Goal: Task Accomplishment & Management: Use online tool/utility

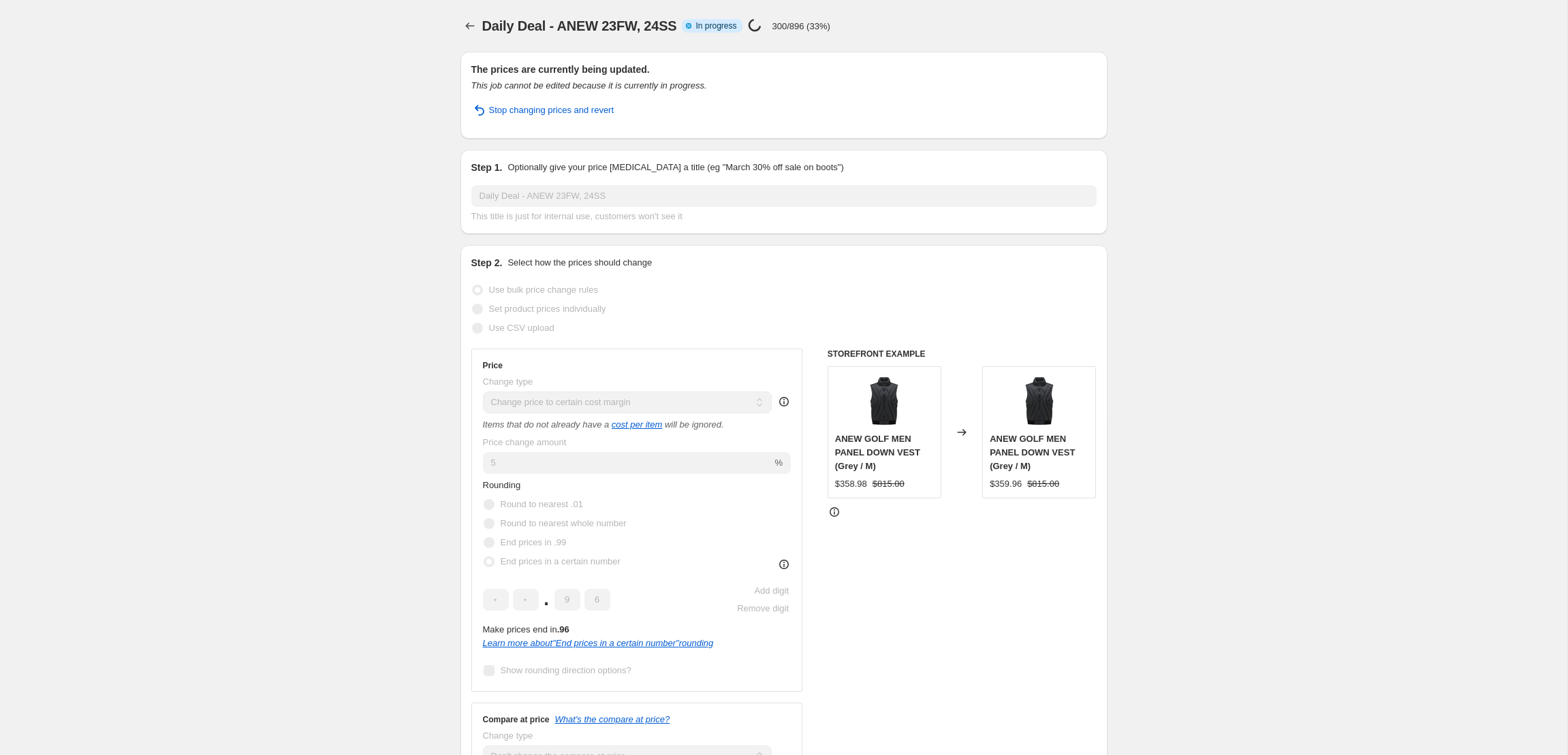
select select "margin"
select select "no_change"
select select "collection"
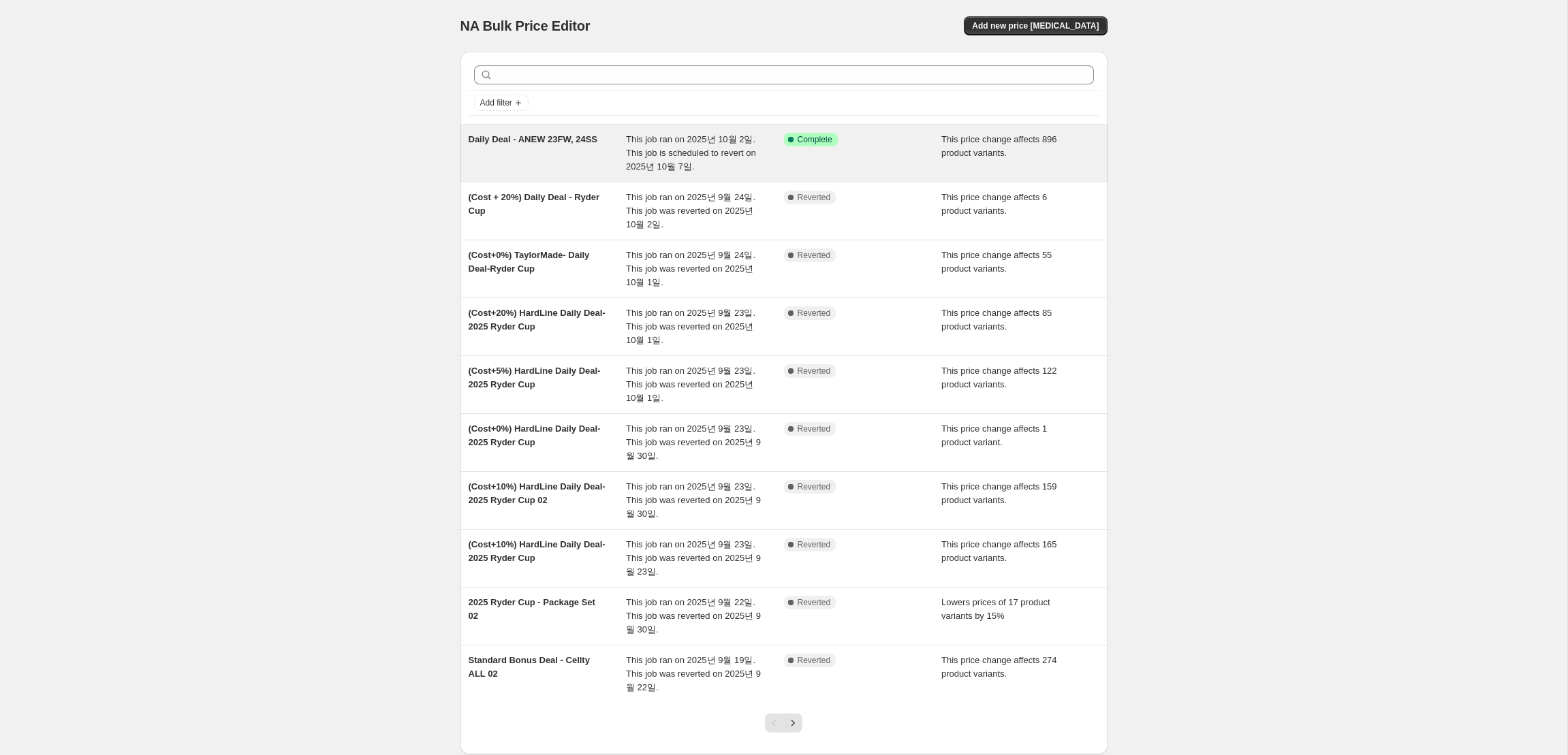
click at [902, 145] on div "Success Complete Complete" at bounding box center [853, 139] width 138 height 13
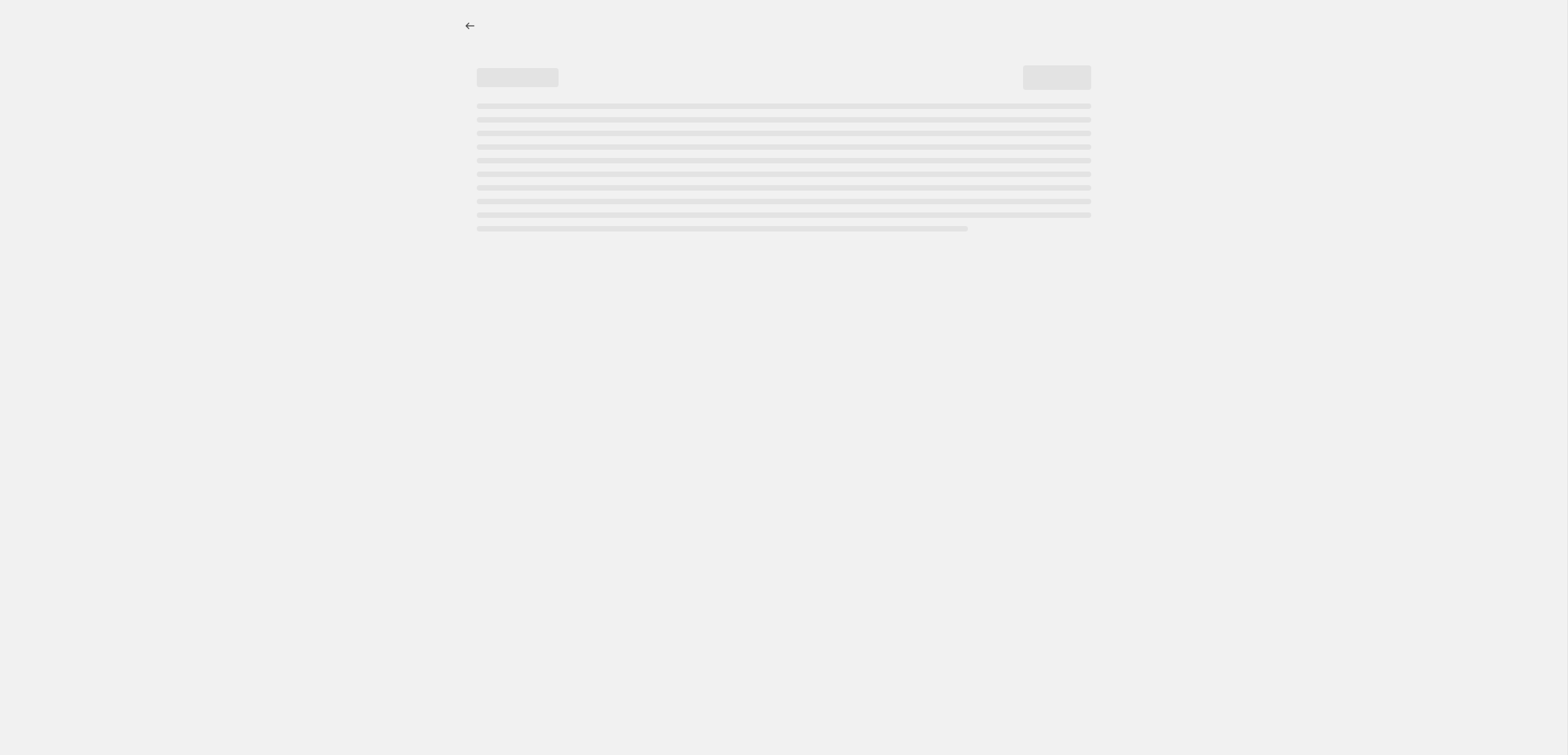
select select "margin"
select select "no_change"
select select "collection"
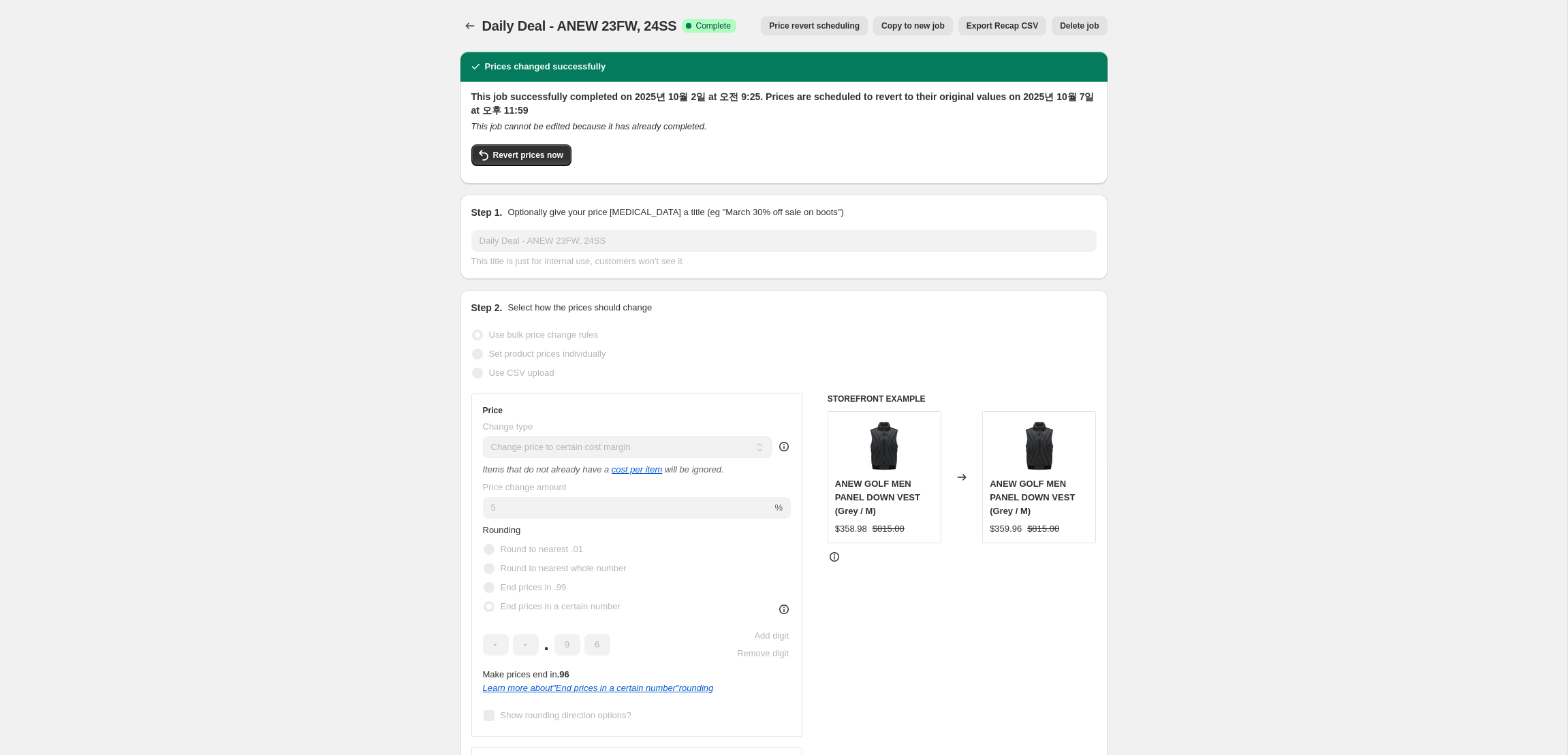
click at [915, 29] on span "Copy to new job" at bounding box center [913, 26] width 64 height 11
select select "margin"
select select "no_change"
select select "collection"
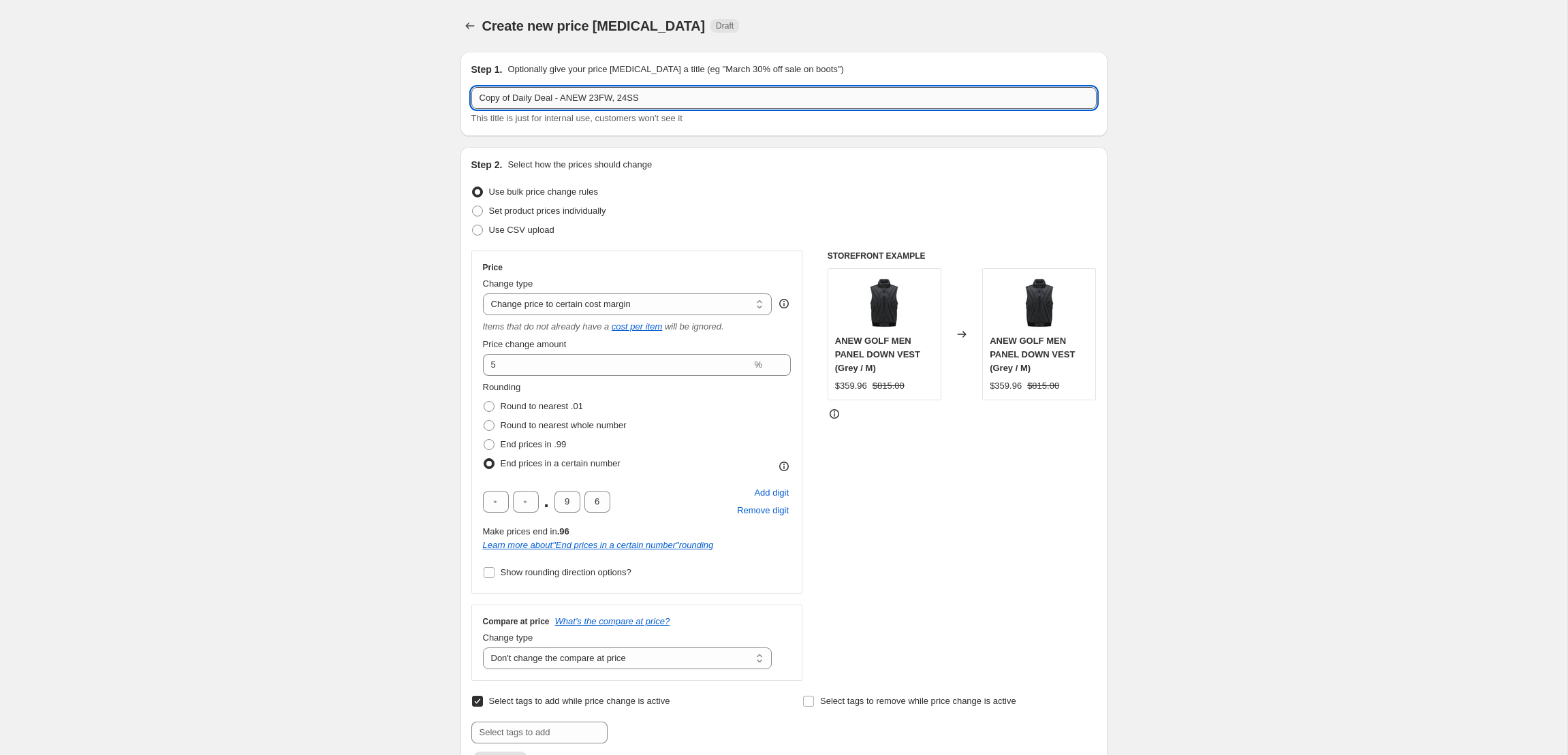
click at [655, 101] on input "Copy of Daily Deal - ANEW 23FW, 24SS" at bounding box center [784, 98] width 626 height 22
type input "Copy of Daily Deal - ANEW 24SS"
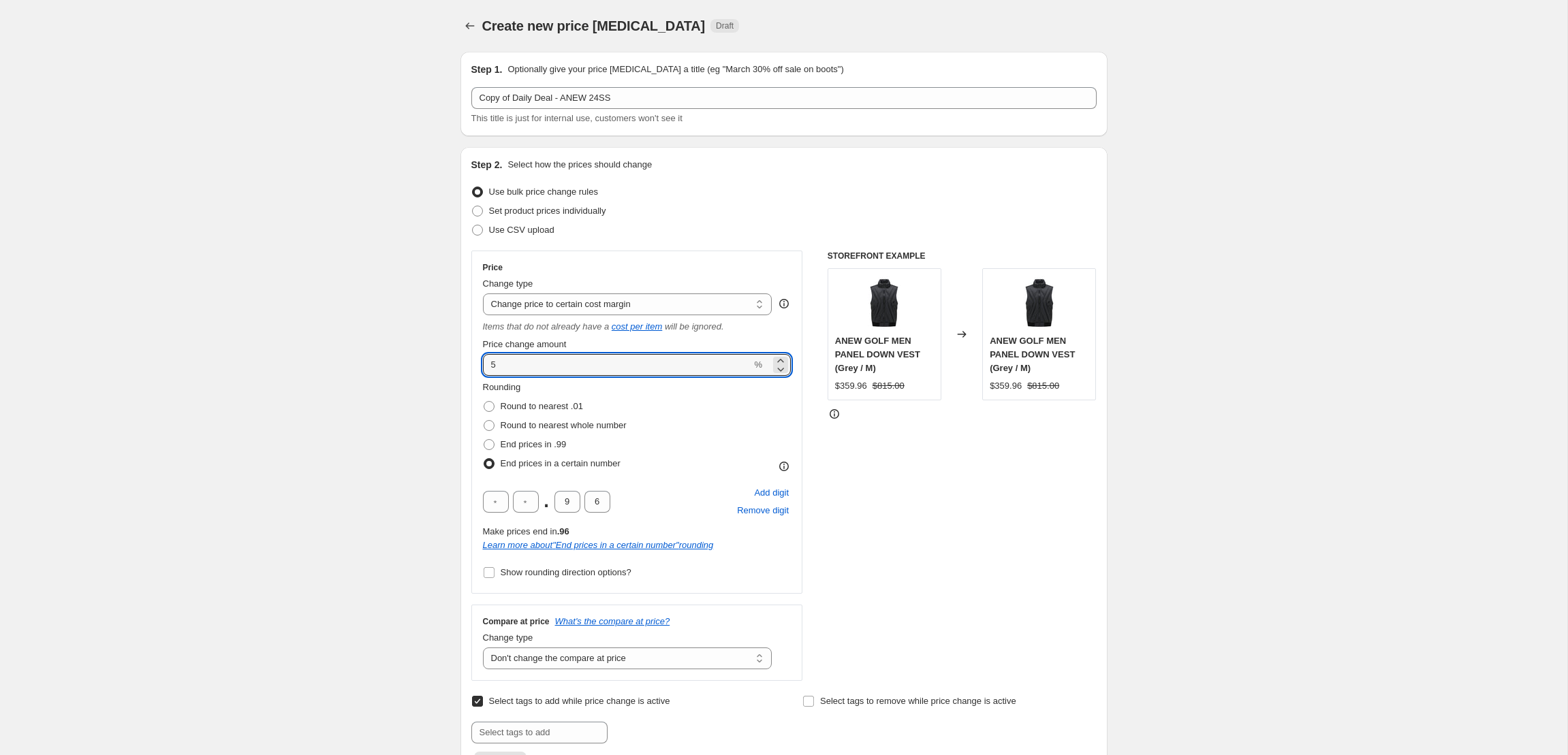
drag, startPoint x: 506, startPoint y: 363, endPoint x: 466, endPoint y: 357, distance: 40.4
click at [466, 357] on div "Step 2. Select how the prices should change Use bulk price change rules Set pro…" at bounding box center [784, 473] width 648 height 651
type input "10"
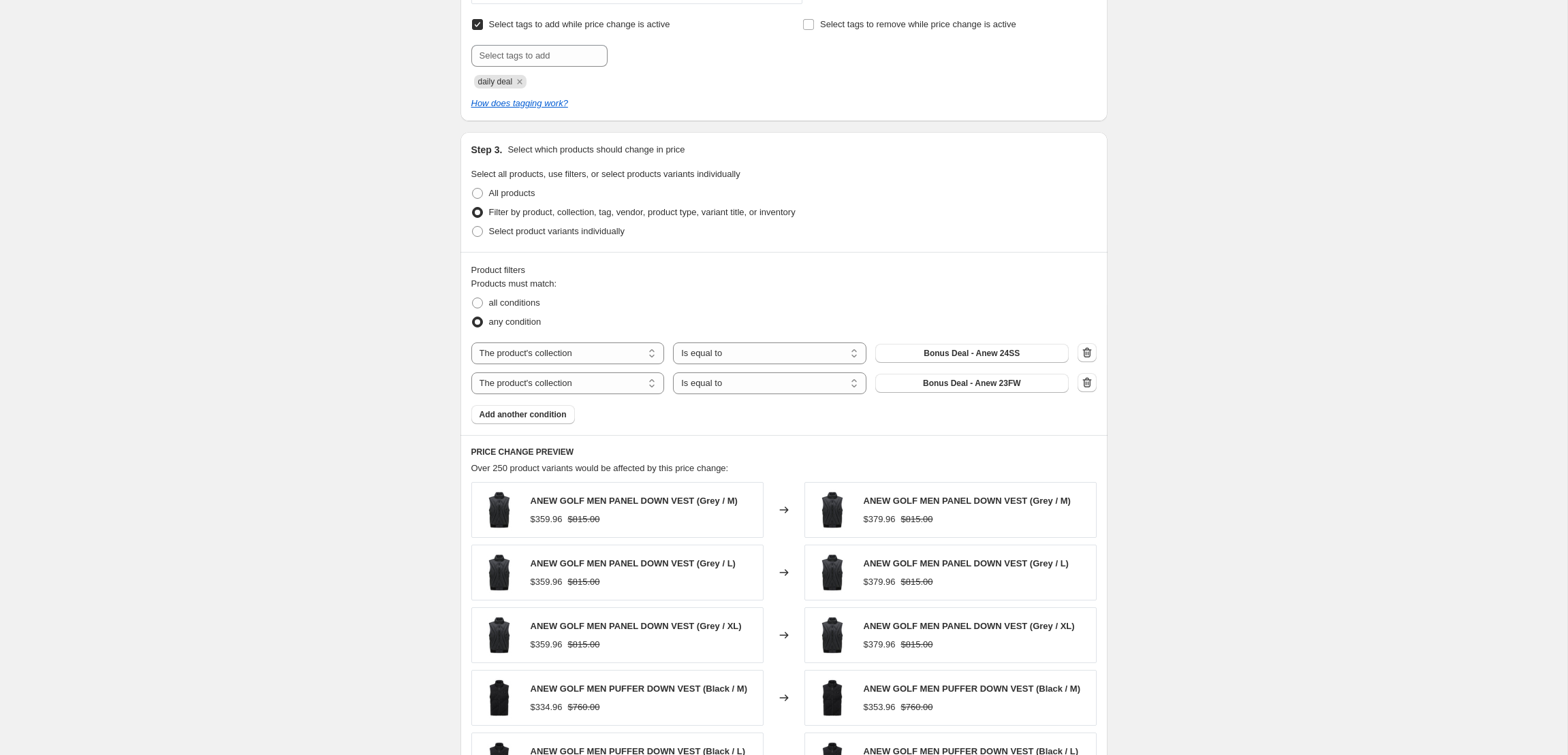
scroll to position [716, 0]
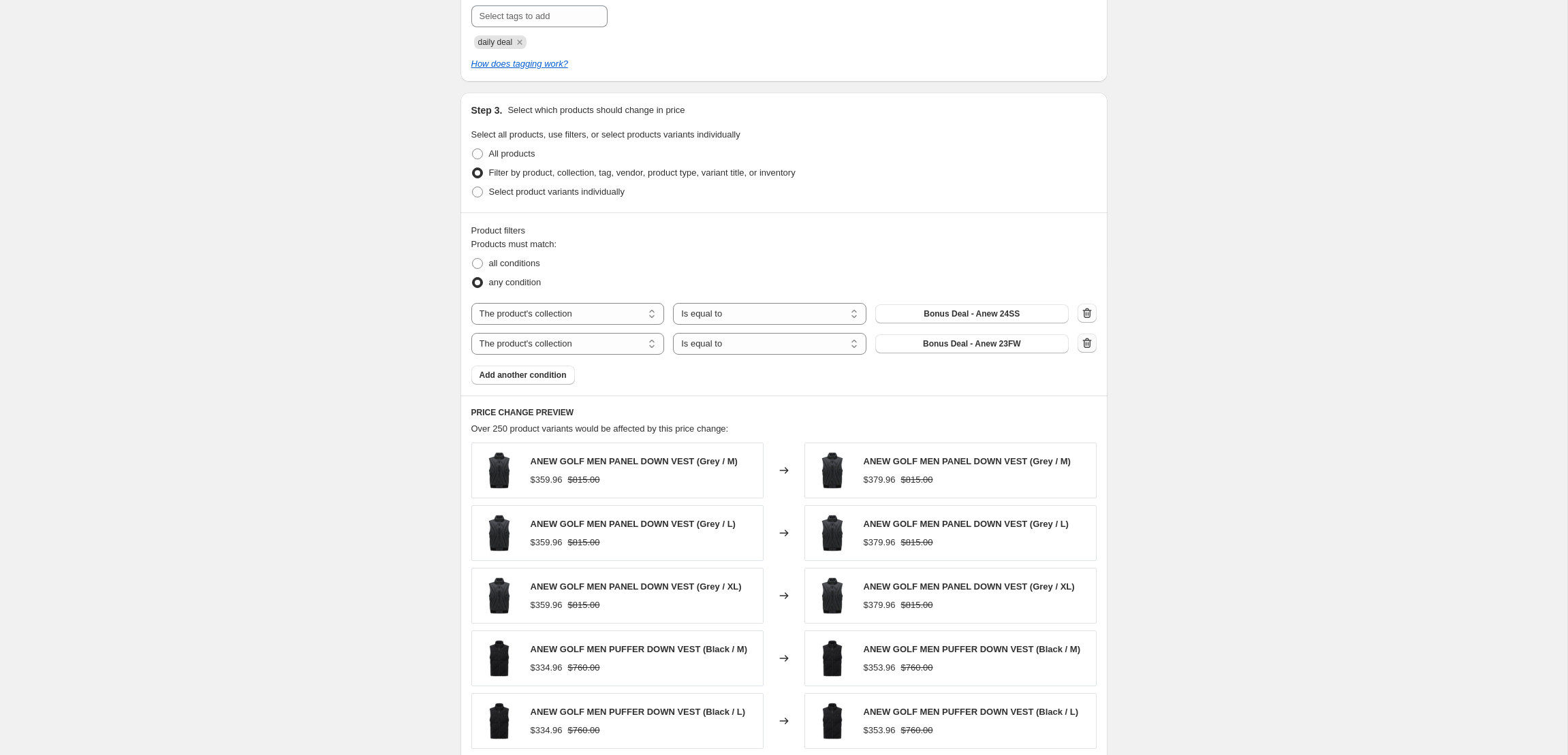
click at [1090, 352] on button "button" at bounding box center [1088, 343] width 19 height 19
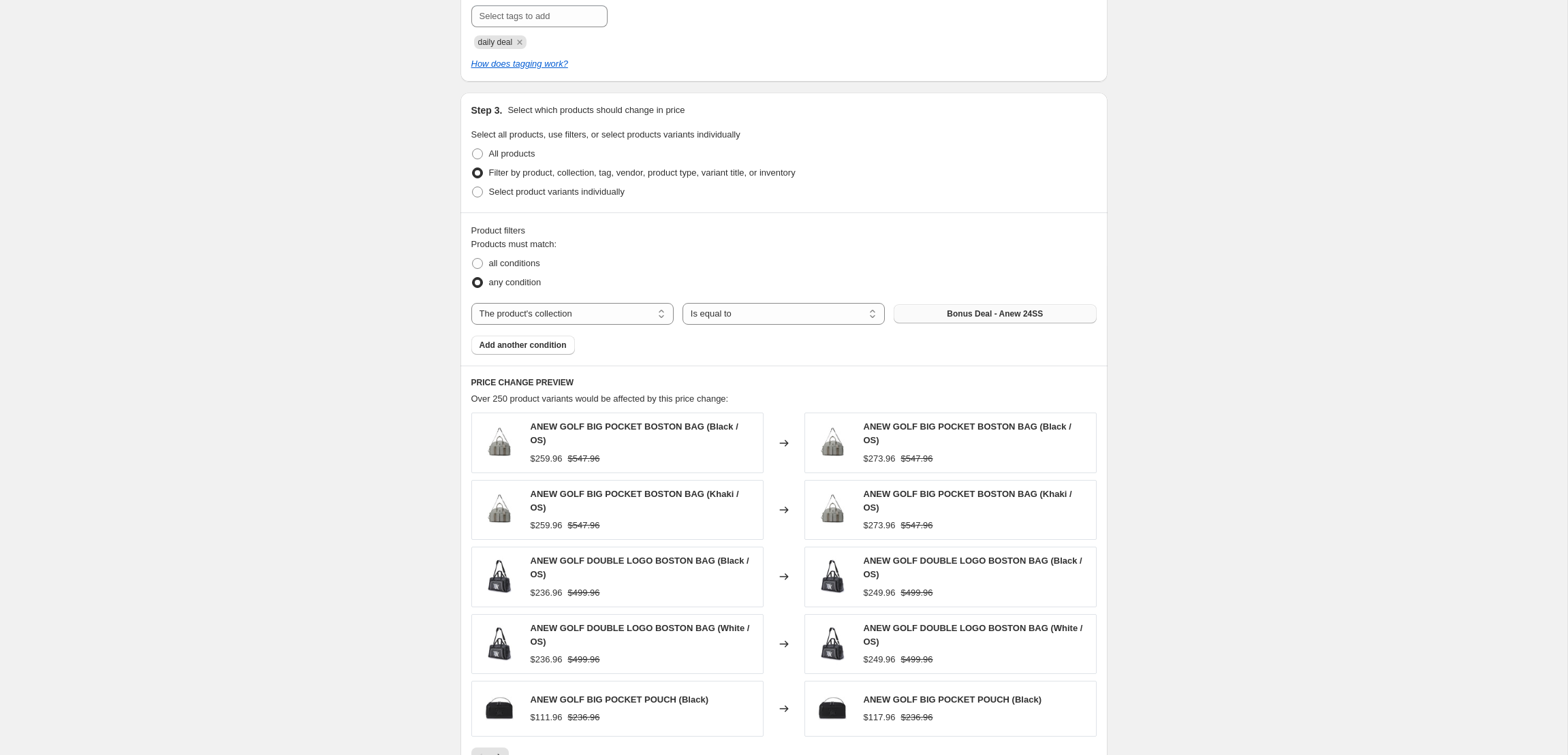
click at [1023, 320] on button "Bonus Deal - Anew 24SS" at bounding box center [994, 314] width 202 height 19
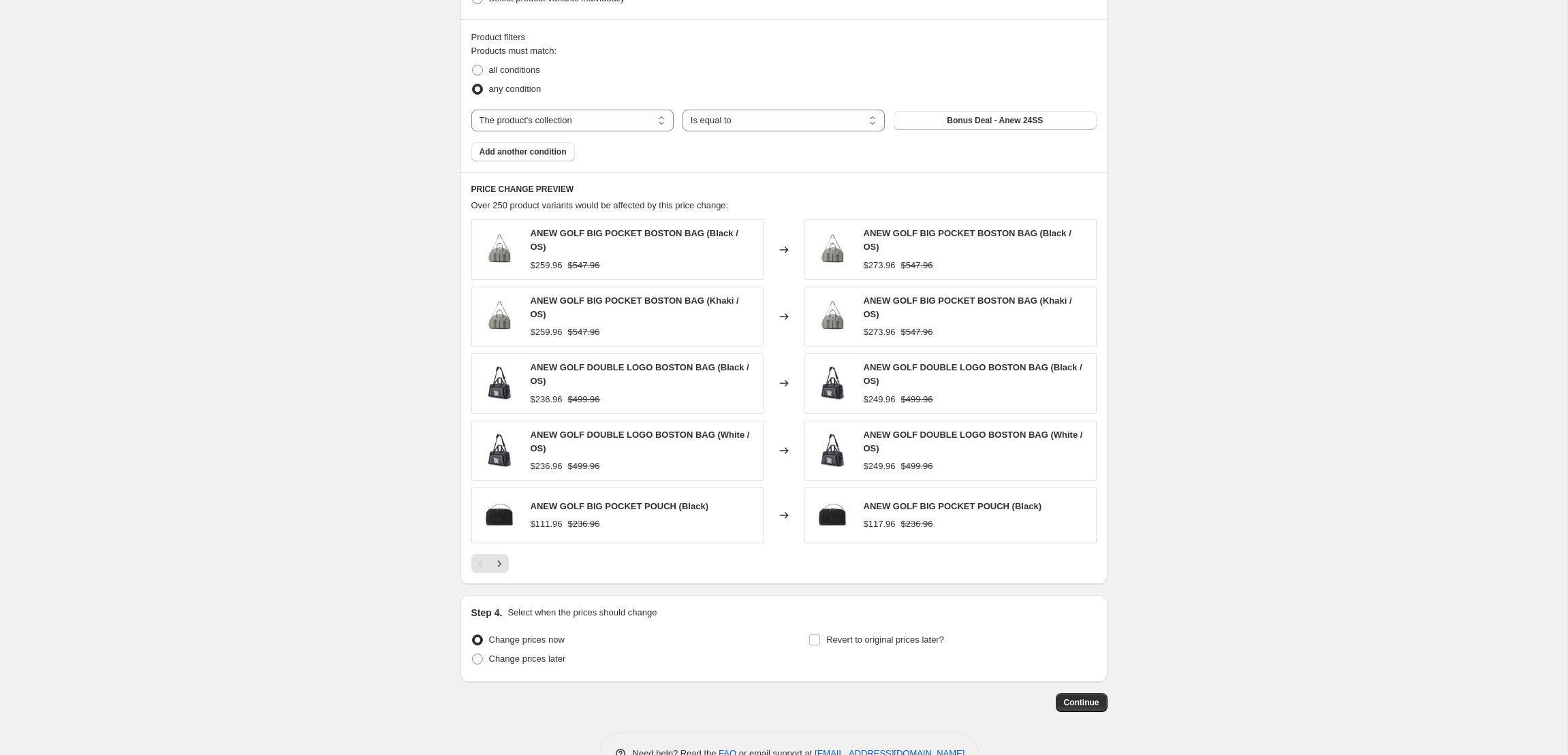
scroll to position [941, 0]
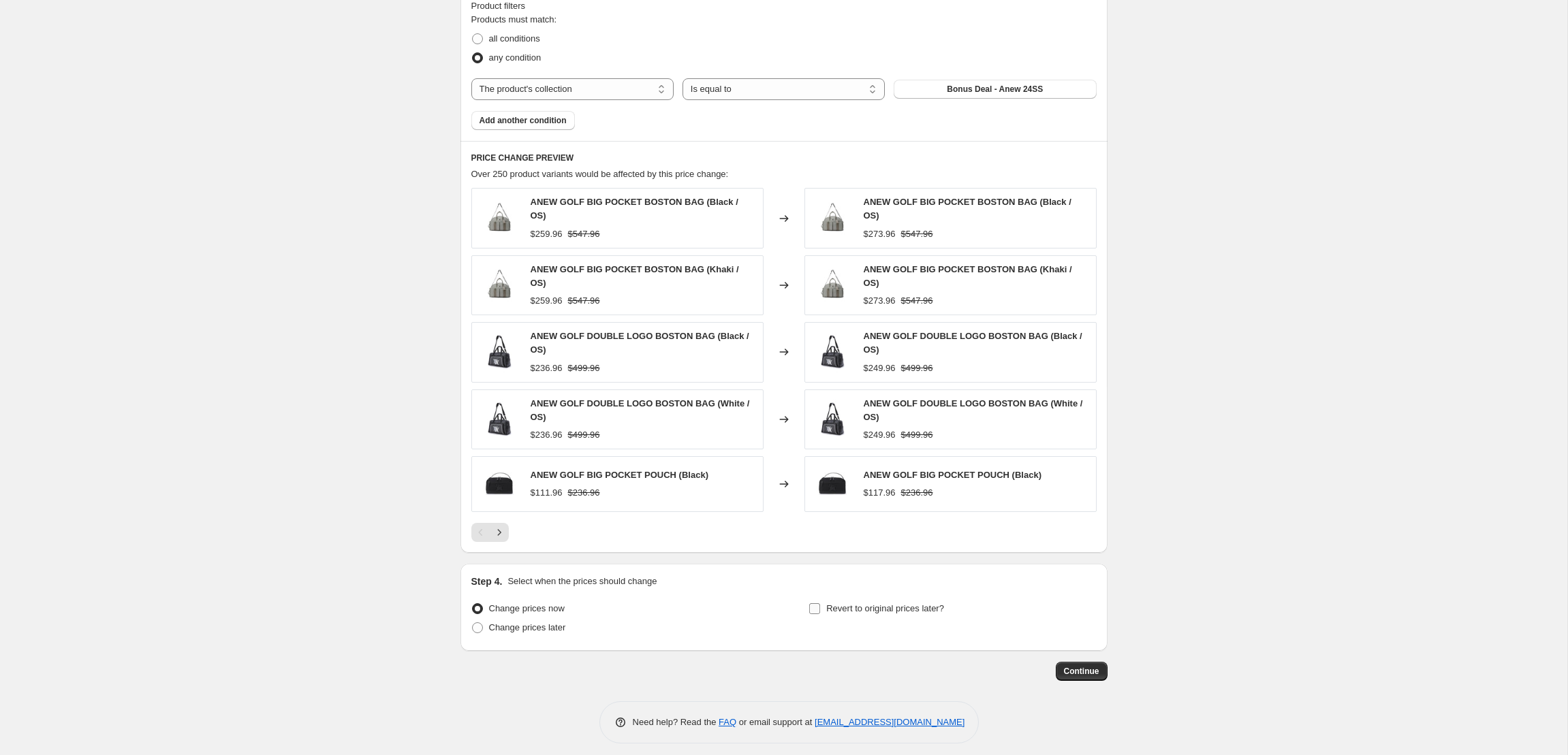
click at [815, 603] on input "Revert to original prices later?" at bounding box center [814, 609] width 11 height 11
checkbox input "true"
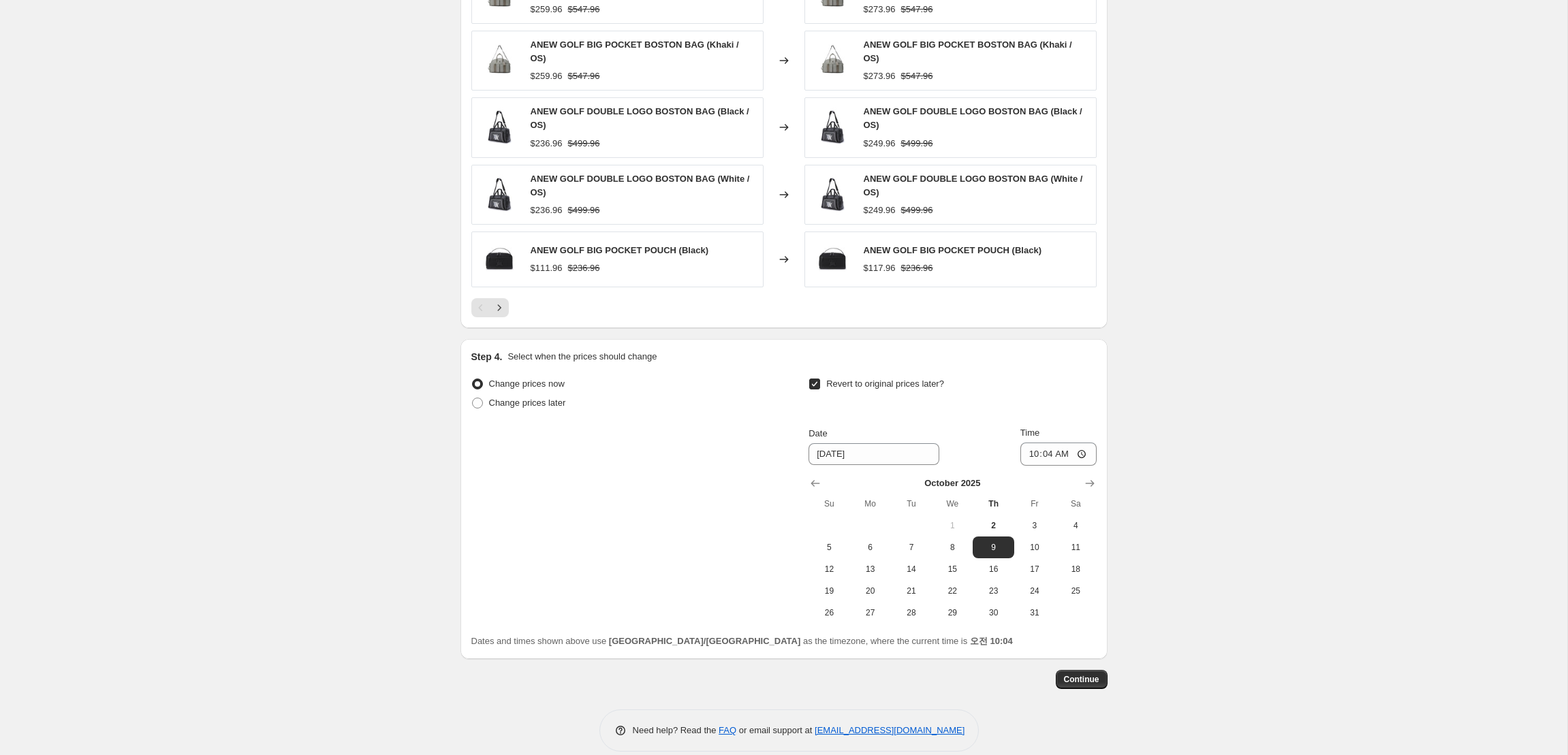
scroll to position [1174, 0]
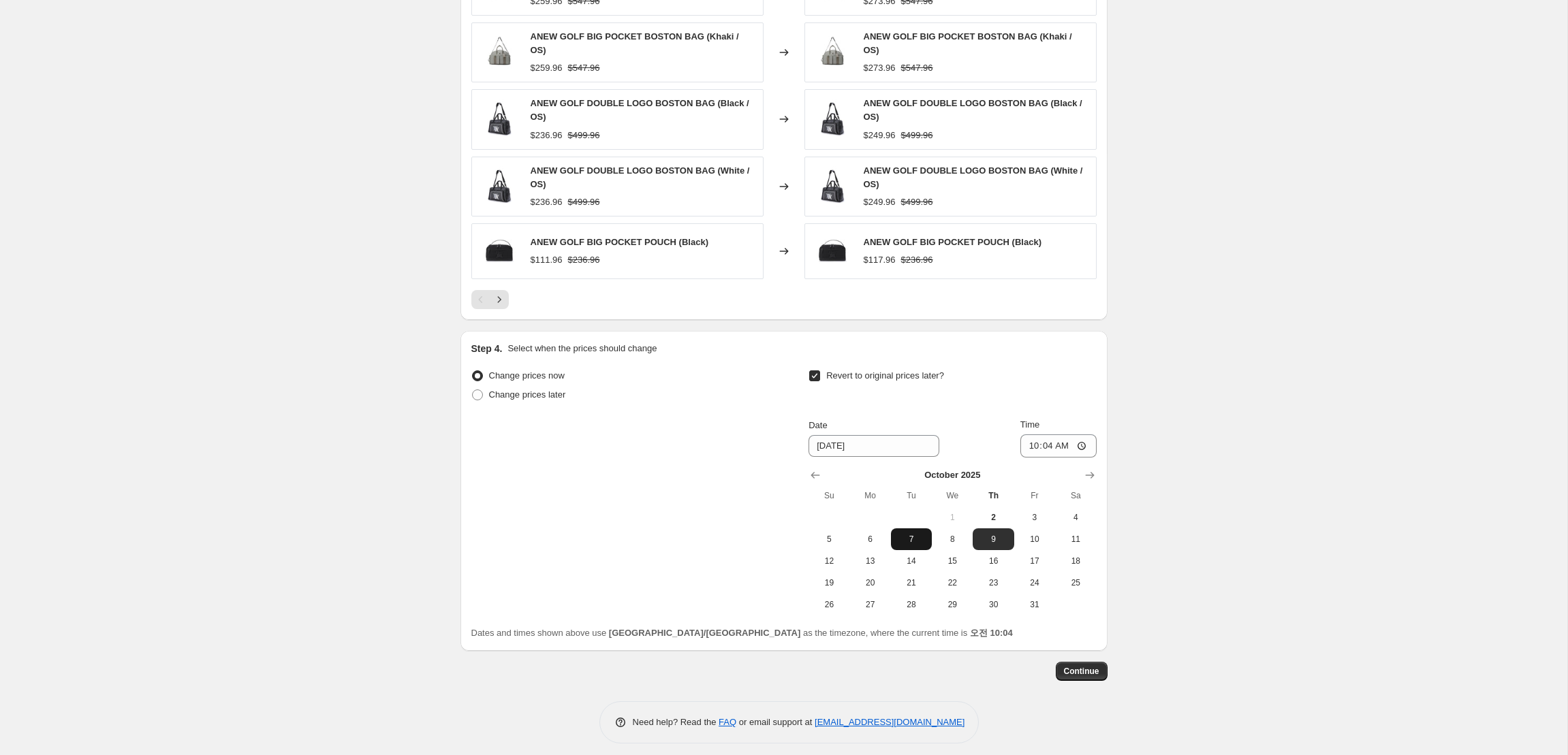
click at [906, 538] on button "7" at bounding box center [912, 539] width 41 height 22
type input "[DATE]"
click at [1081, 445] on input "10:04" at bounding box center [1059, 446] width 76 height 23
click at [1082, 437] on input "10:04" at bounding box center [1059, 446] width 76 height 23
type input "23:55"
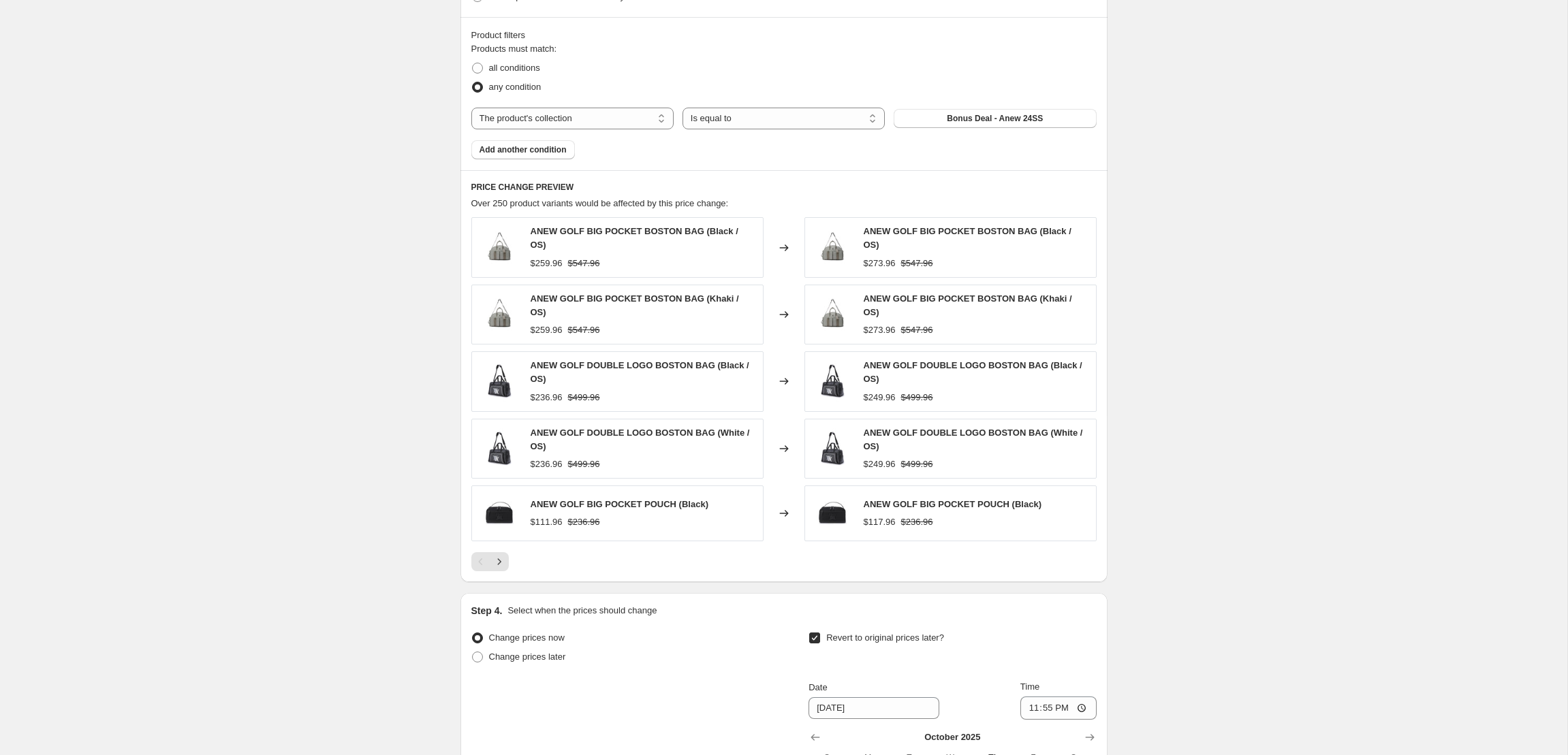
scroll to position [937, 0]
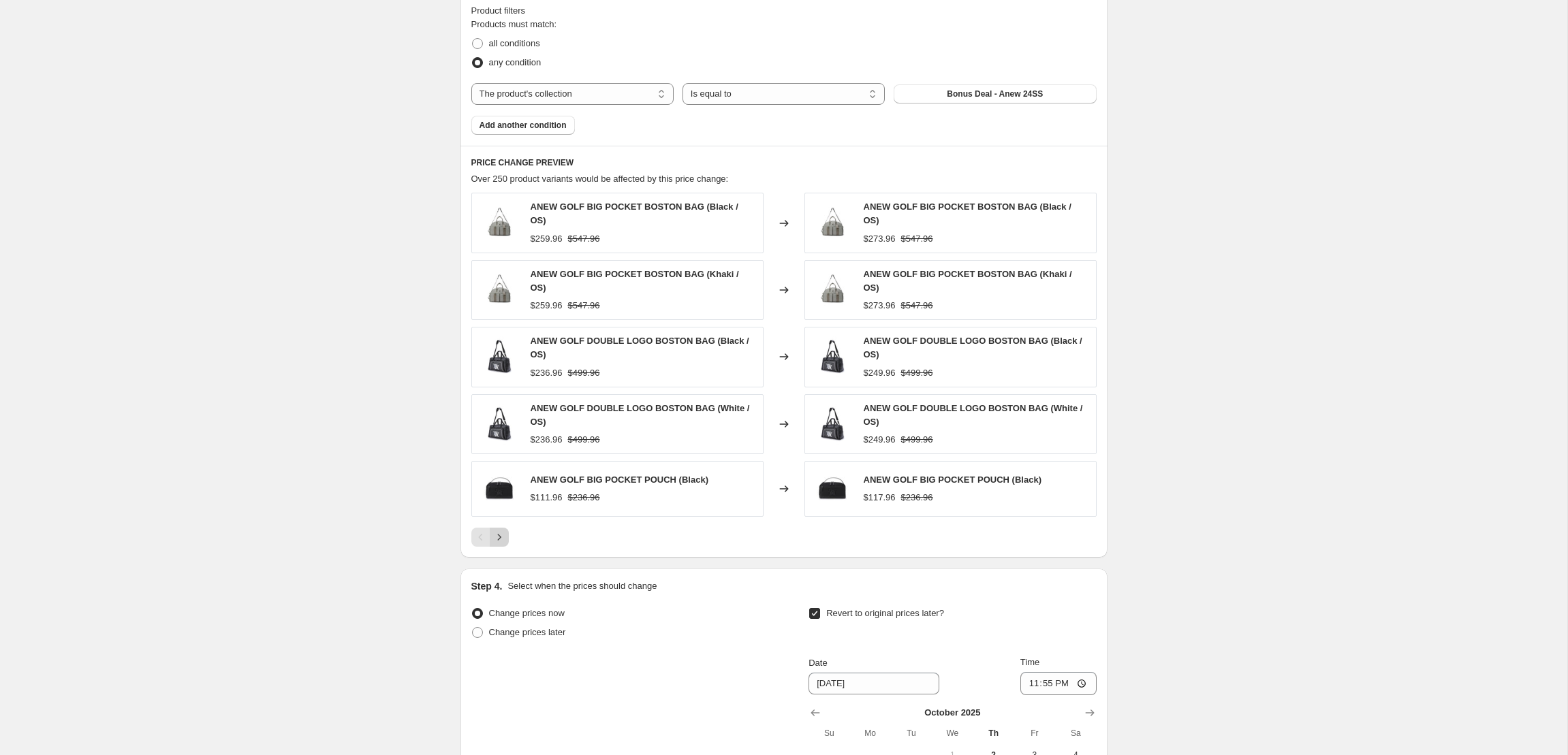
click at [501, 530] on icon "Next" at bounding box center [499, 536] width 13 height 13
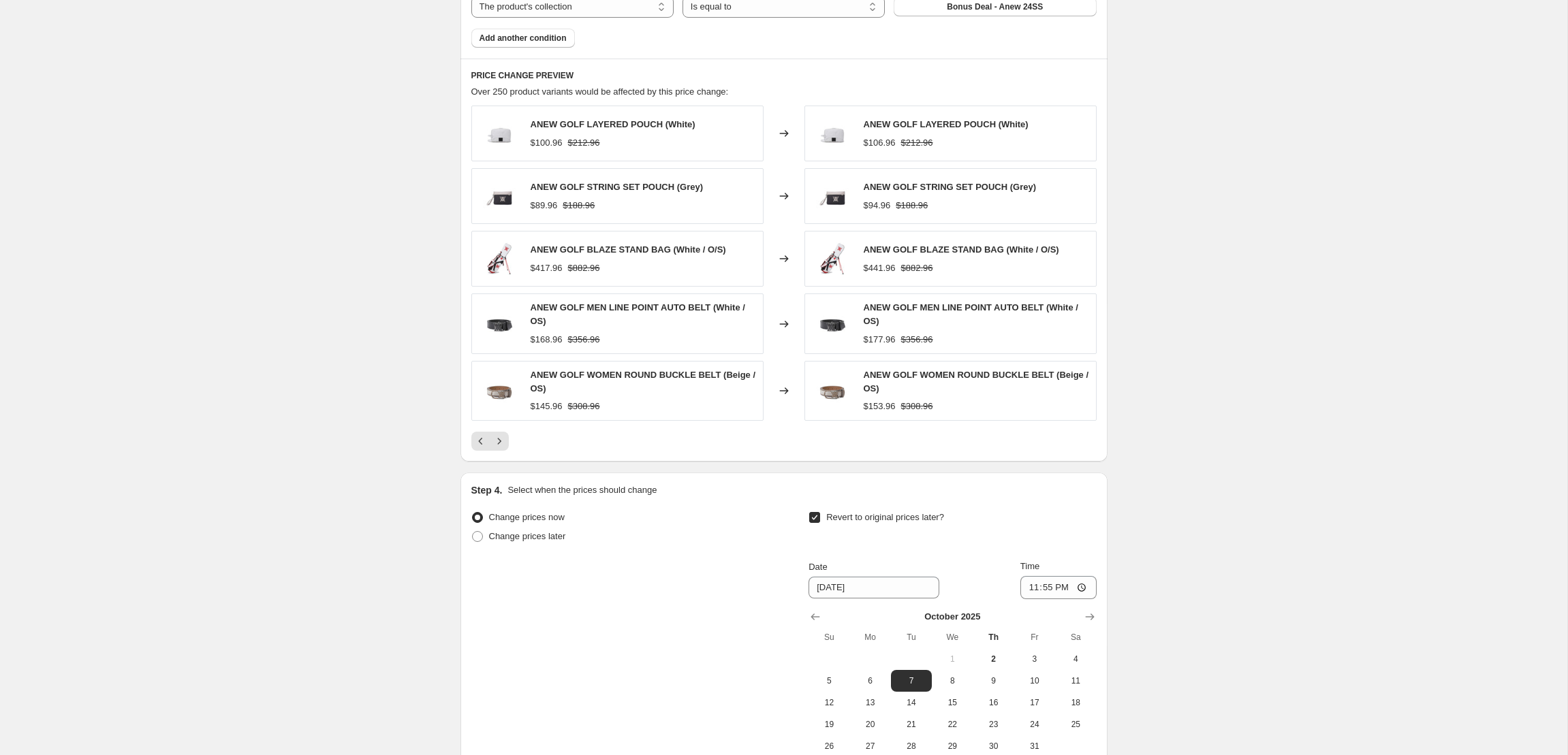
scroll to position [958, 0]
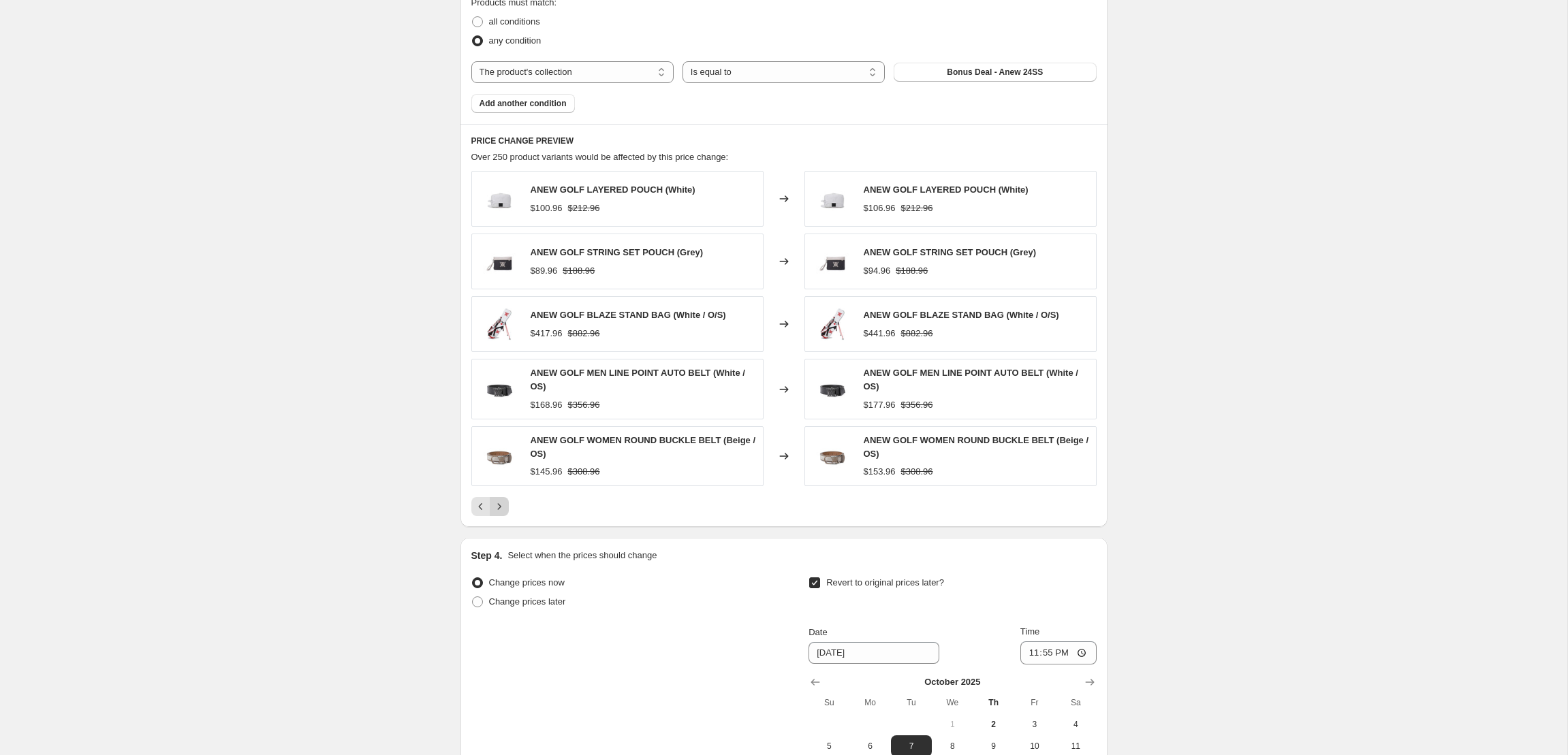
click at [499, 510] on icon "Next" at bounding box center [499, 506] width 13 height 13
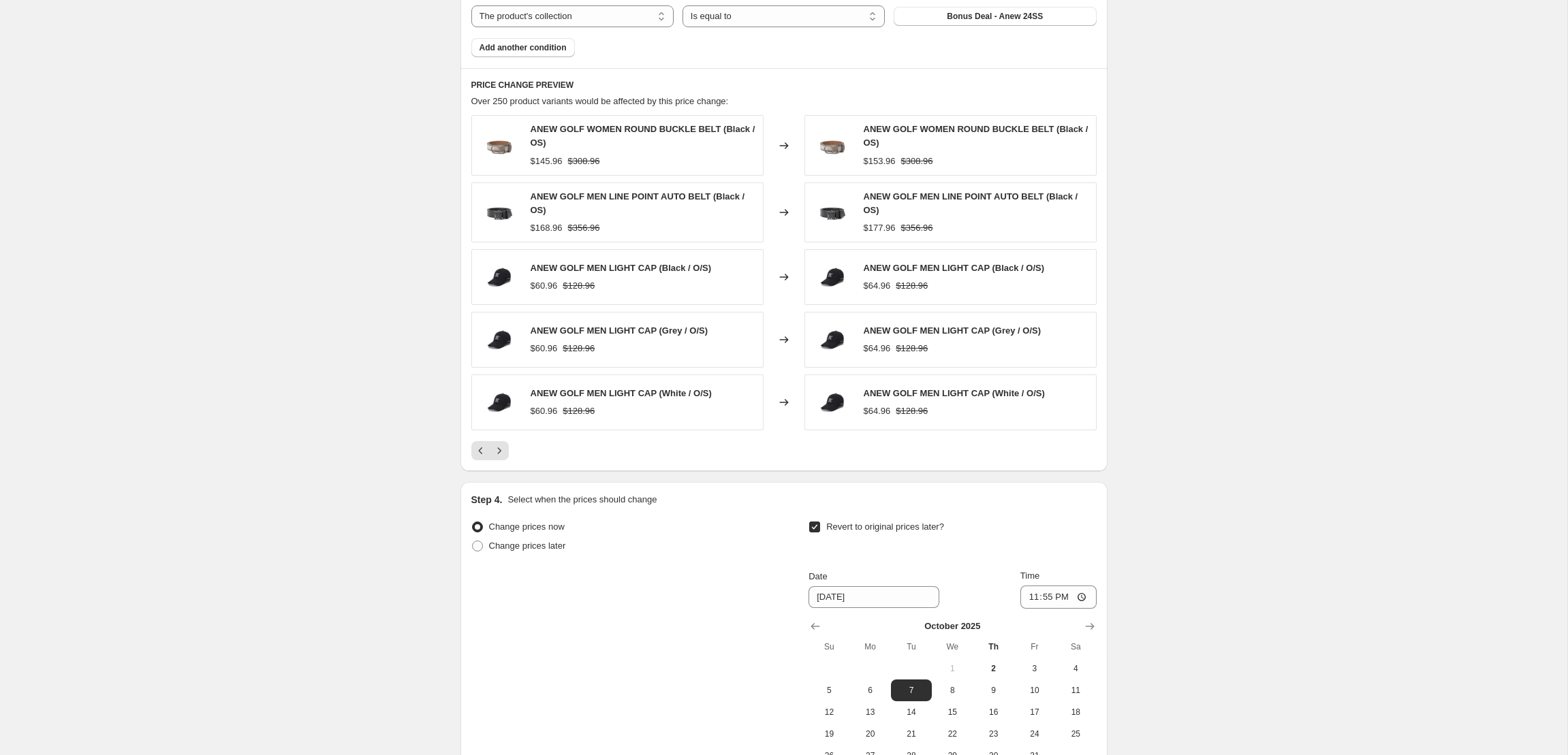
scroll to position [1117, 0]
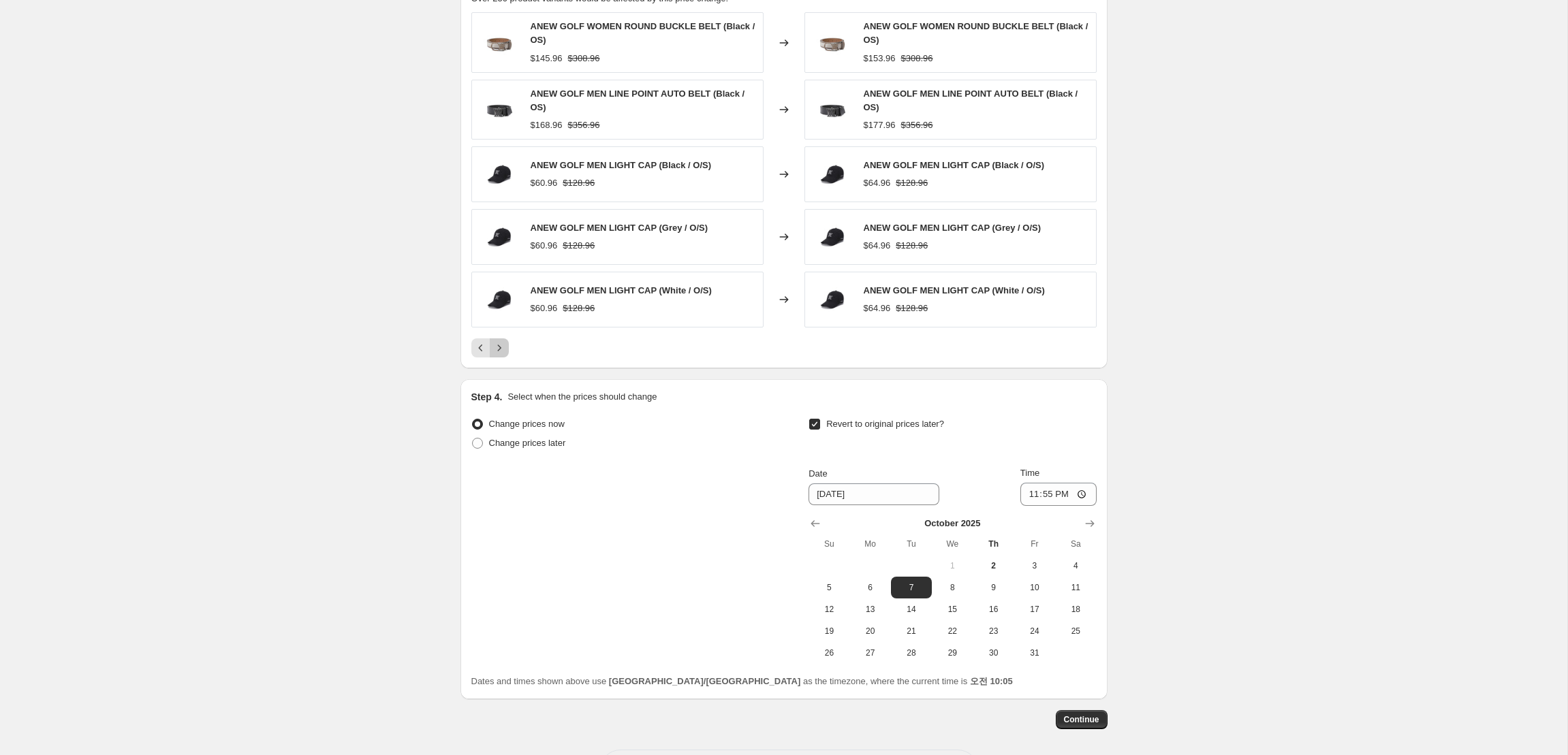
click at [499, 349] on icon "Next" at bounding box center [499, 348] width 13 height 13
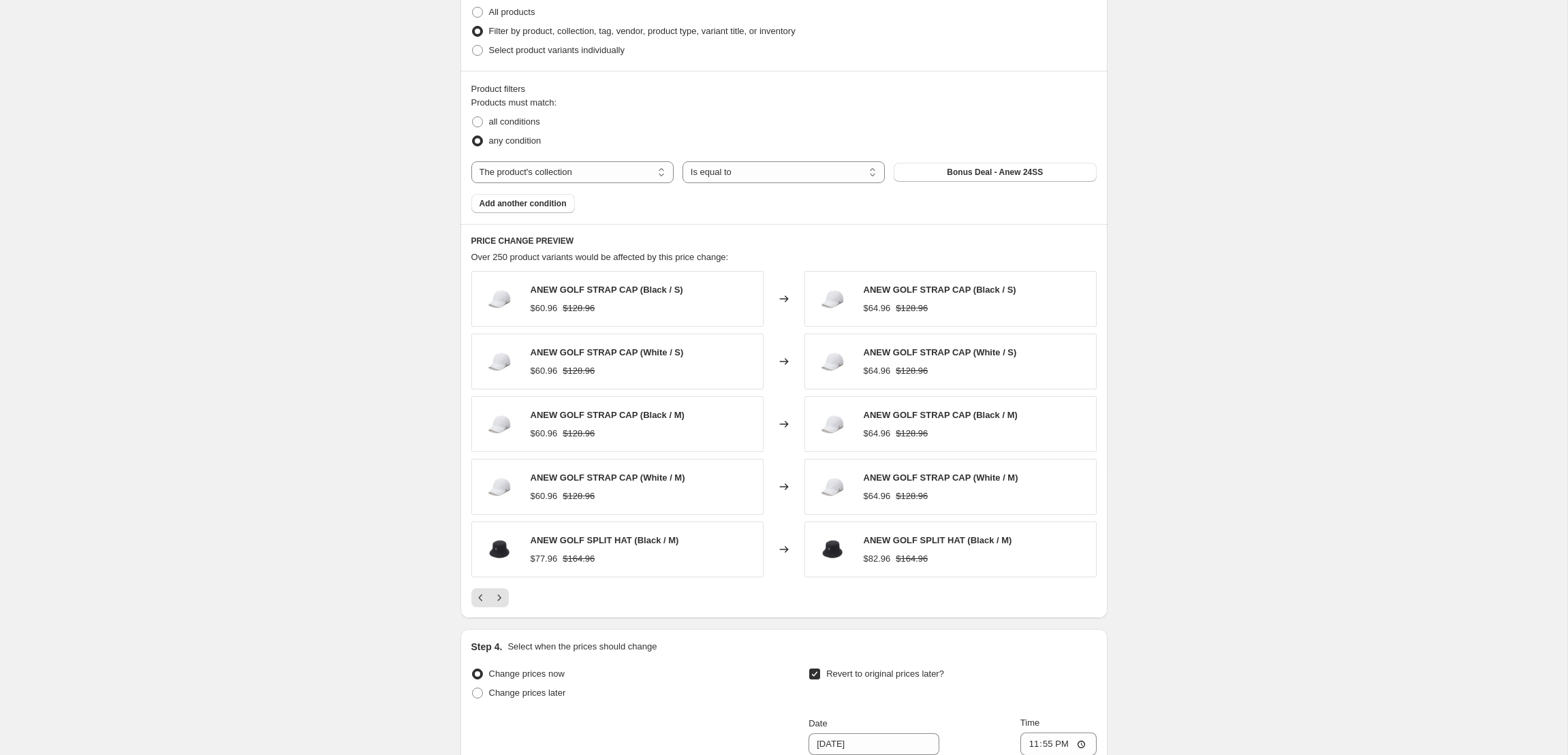
scroll to position [860, 0]
click at [499, 595] on icon "Next" at bounding box center [499, 595] width 13 height 13
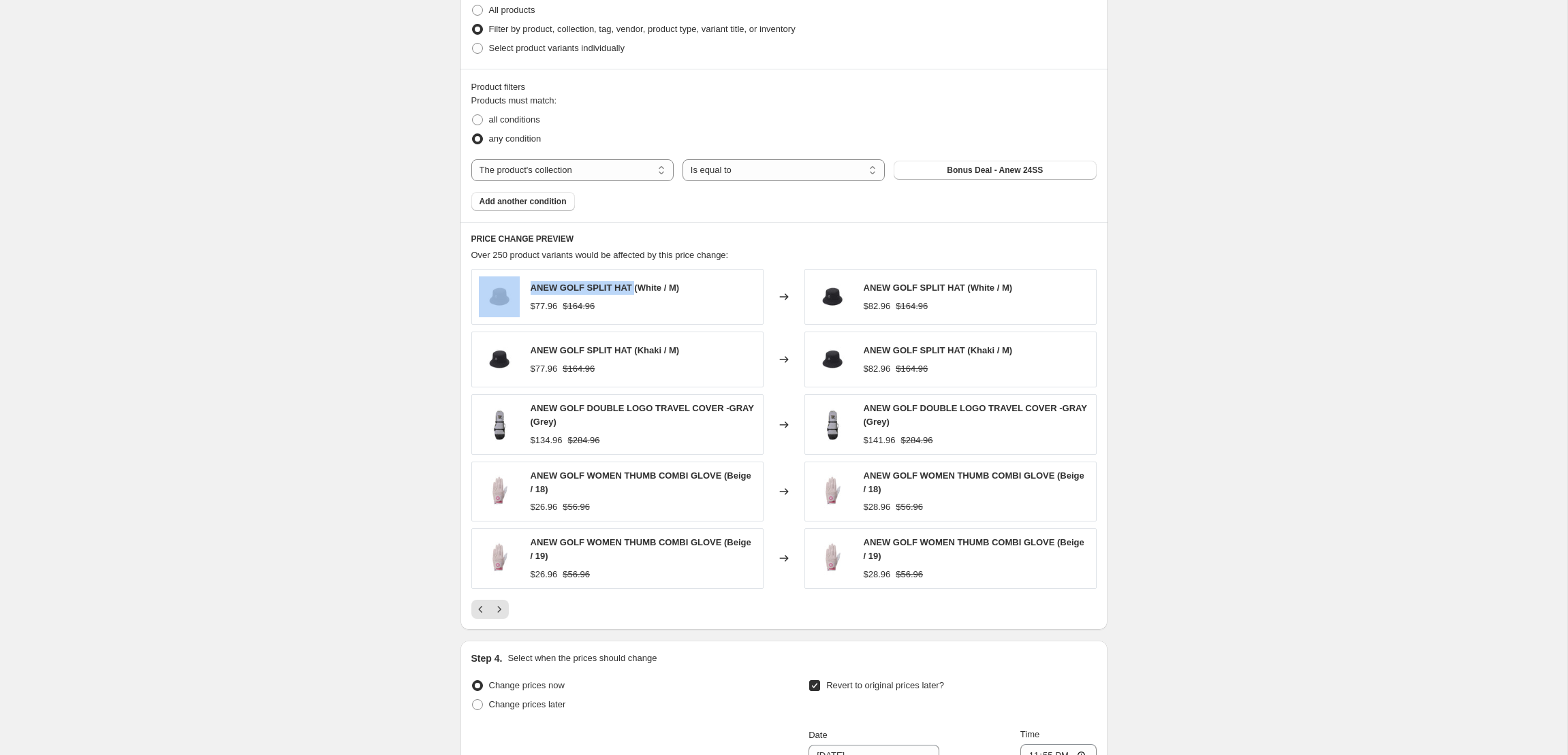
drag, startPoint x: 635, startPoint y: 290, endPoint x: 525, endPoint y: 289, distance: 110.0
click at [525, 289] on div "ANEW GOLF SPLIT HAT (White / M) $77.96 $164.96" at bounding box center [617, 296] width 292 height 56
copy span "ANEW GOLF SPLIT HAT"
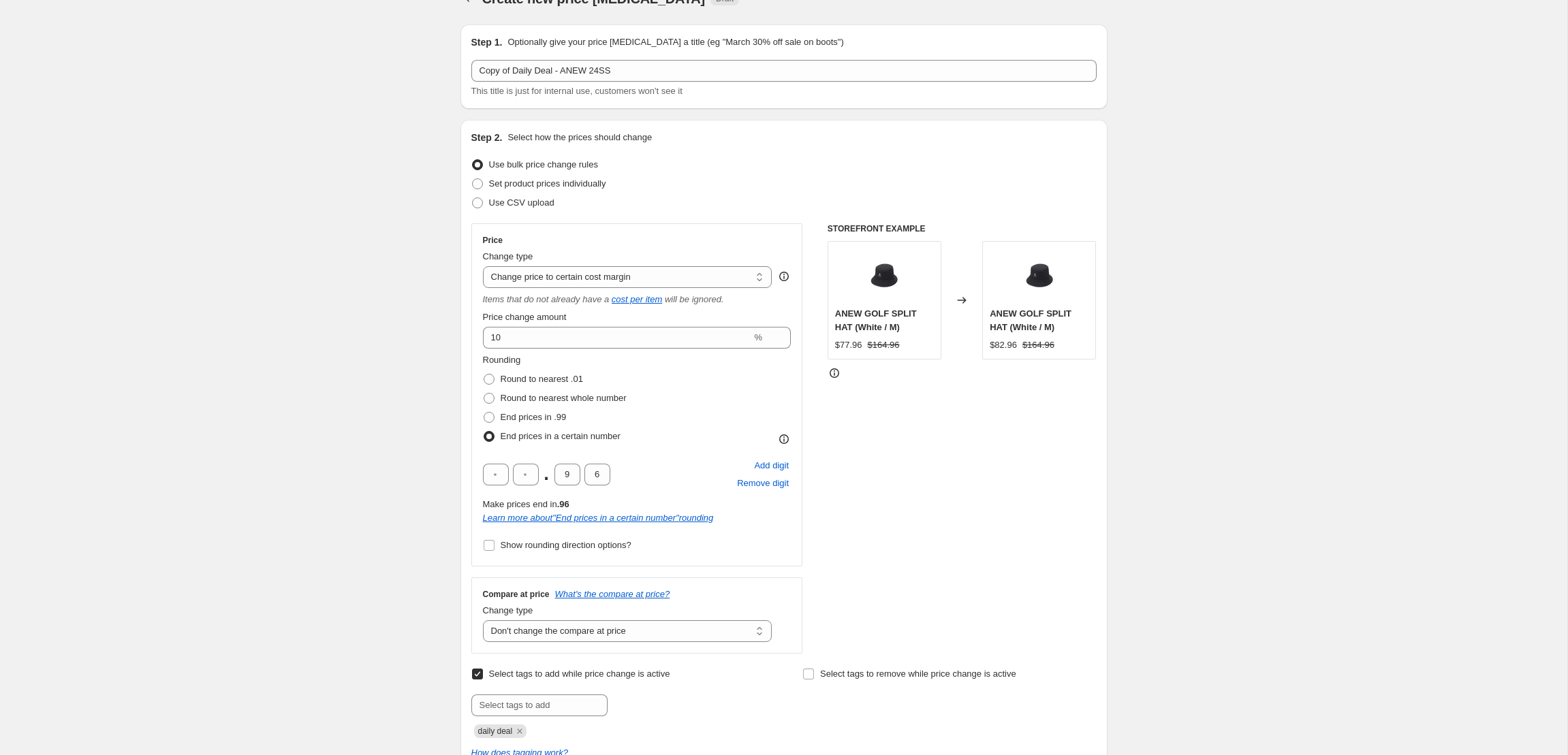
scroll to position [0, 0]
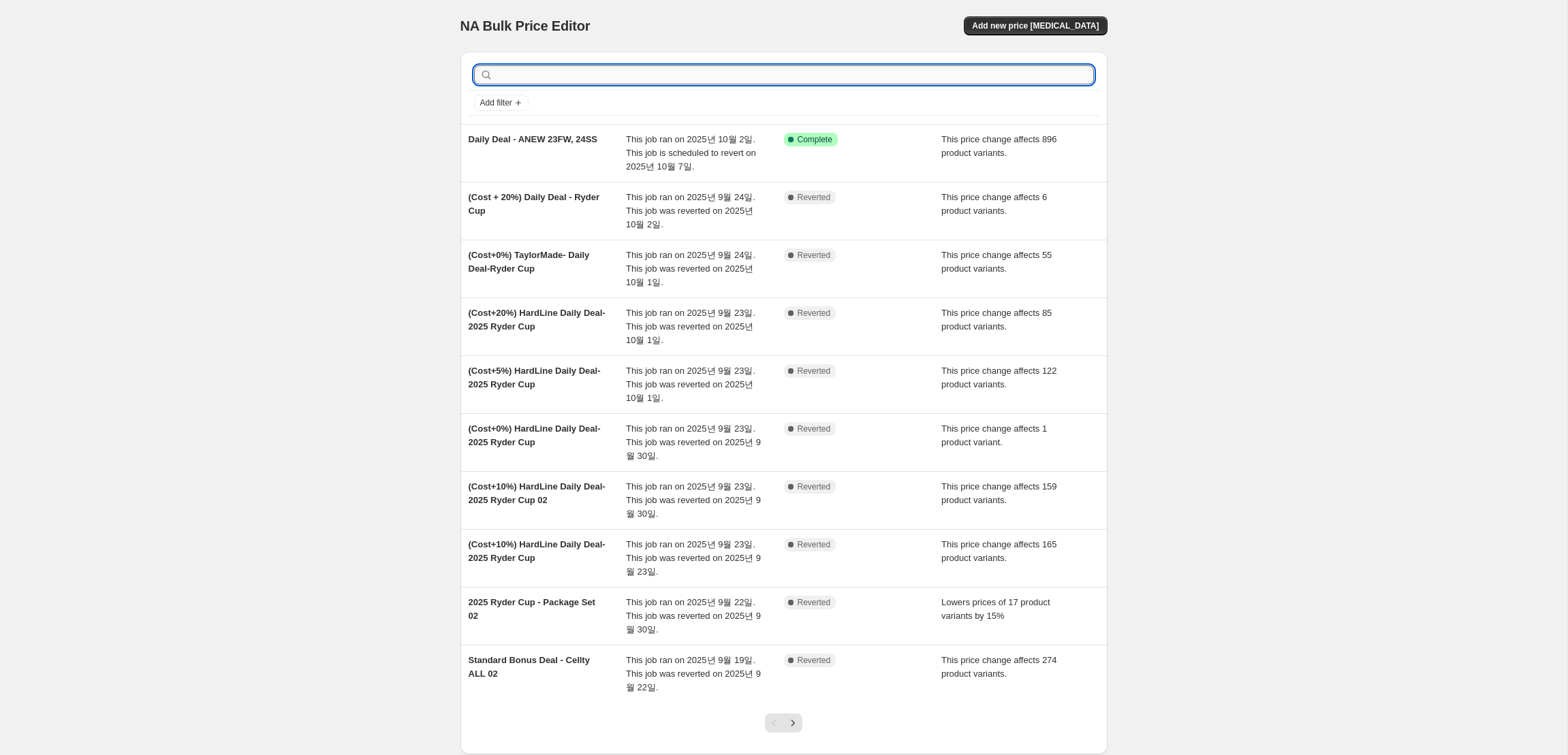
click at [806, 76] on input "text" at bounding box center [795, 75] width 598 height 19
type input "anew"
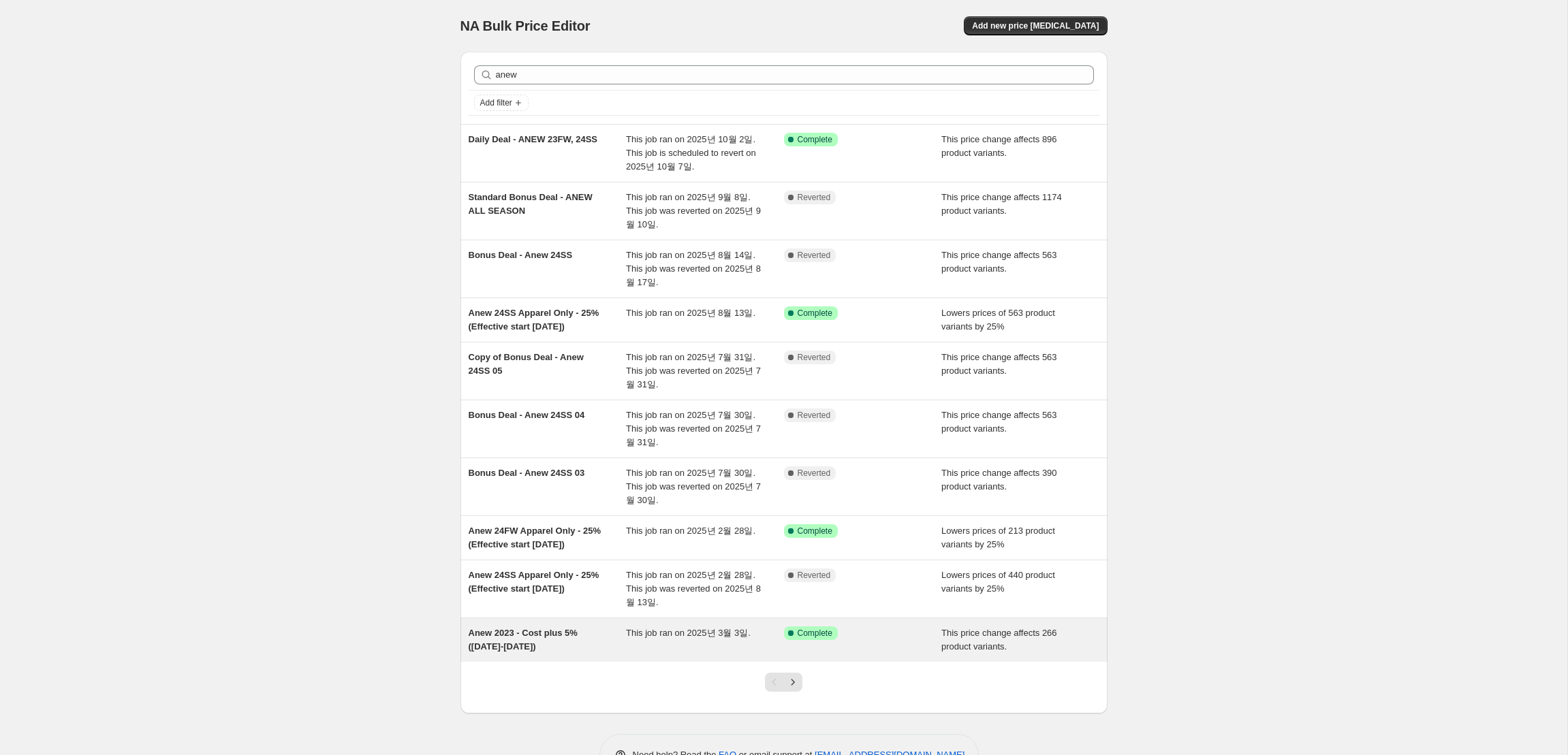
click at [559, 662] on div "Anew 2023 - Cost plus 5% (March 3-15 2025) This job ran on 2025년 3월 3일. Success…" at bounding box center [784, 639] width 648 height 43
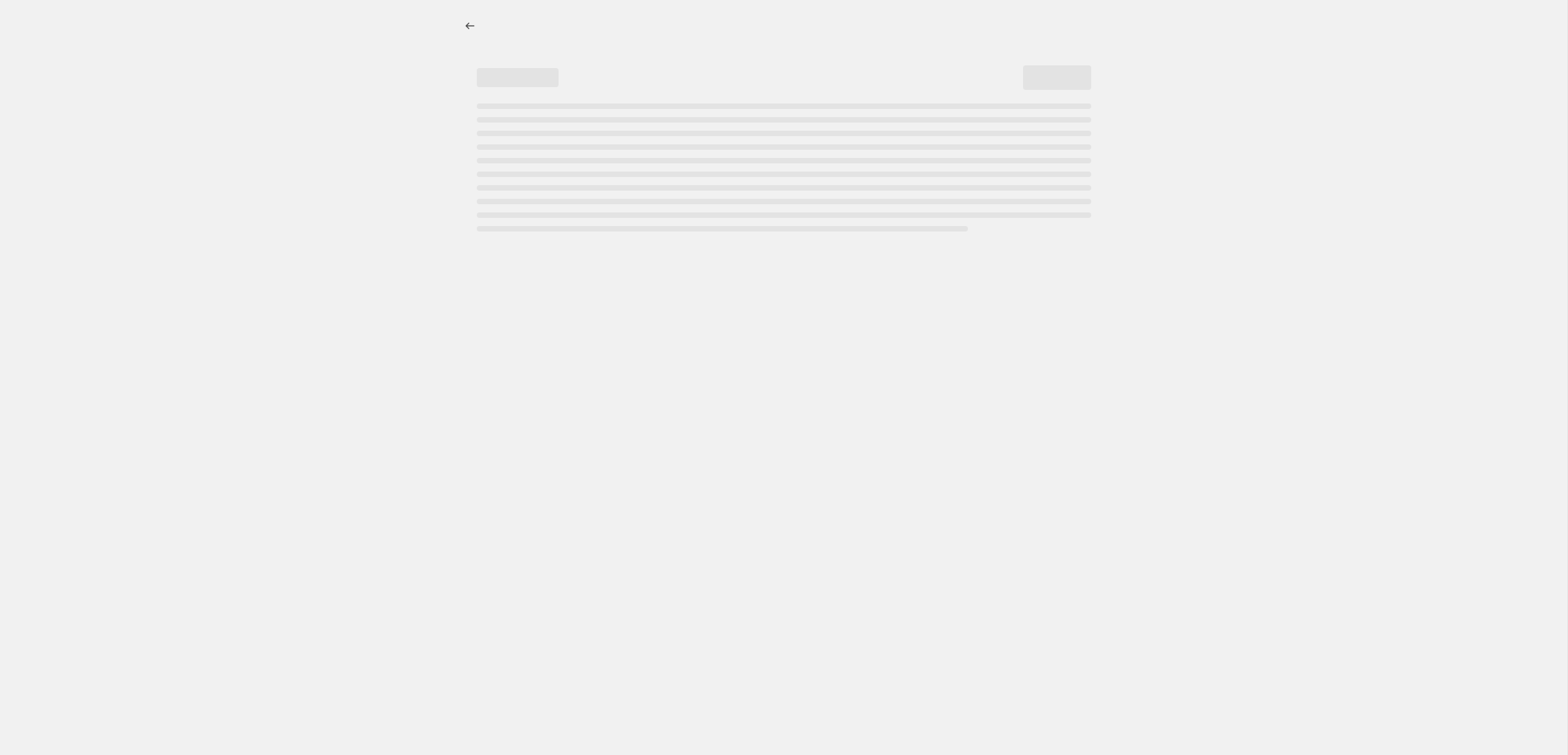
select select "pc"
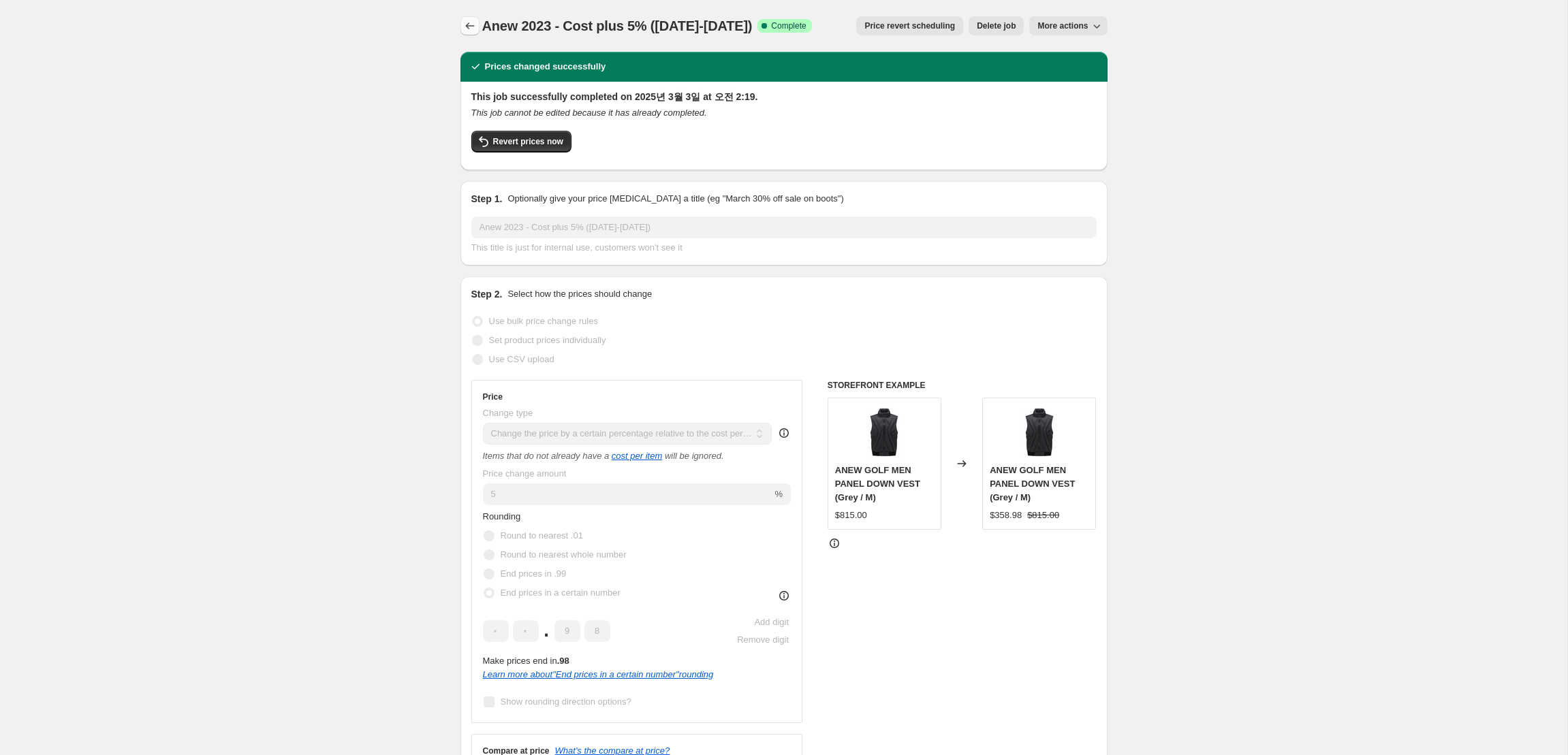
click at [474, 30] on icon "Price change jobs" at bounding box center [469, 26] width 13 height 13
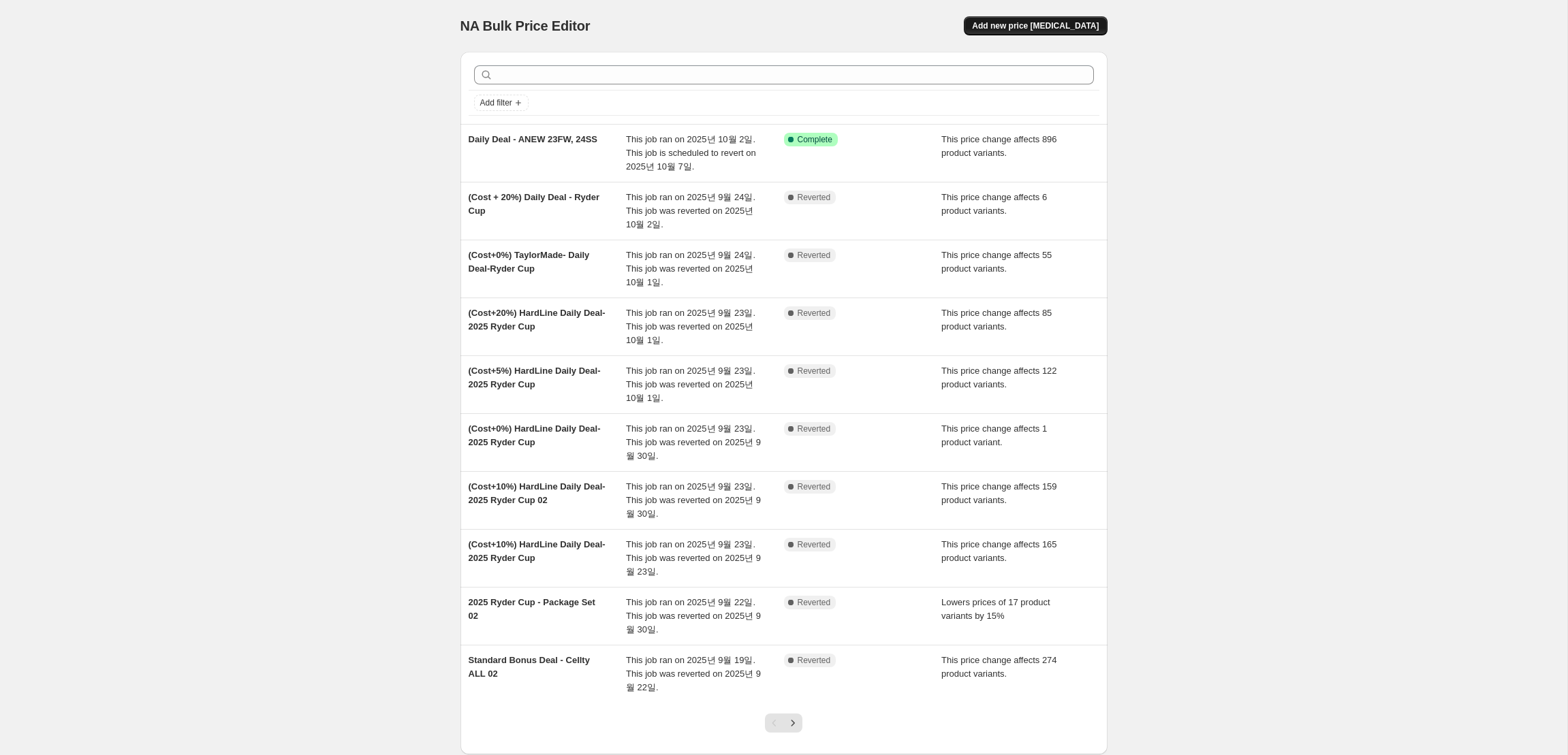
click at [992, 34] on button "Add new price [MEDICAL_DATA]" at bounding box center [1036, 26] width 143 height 19
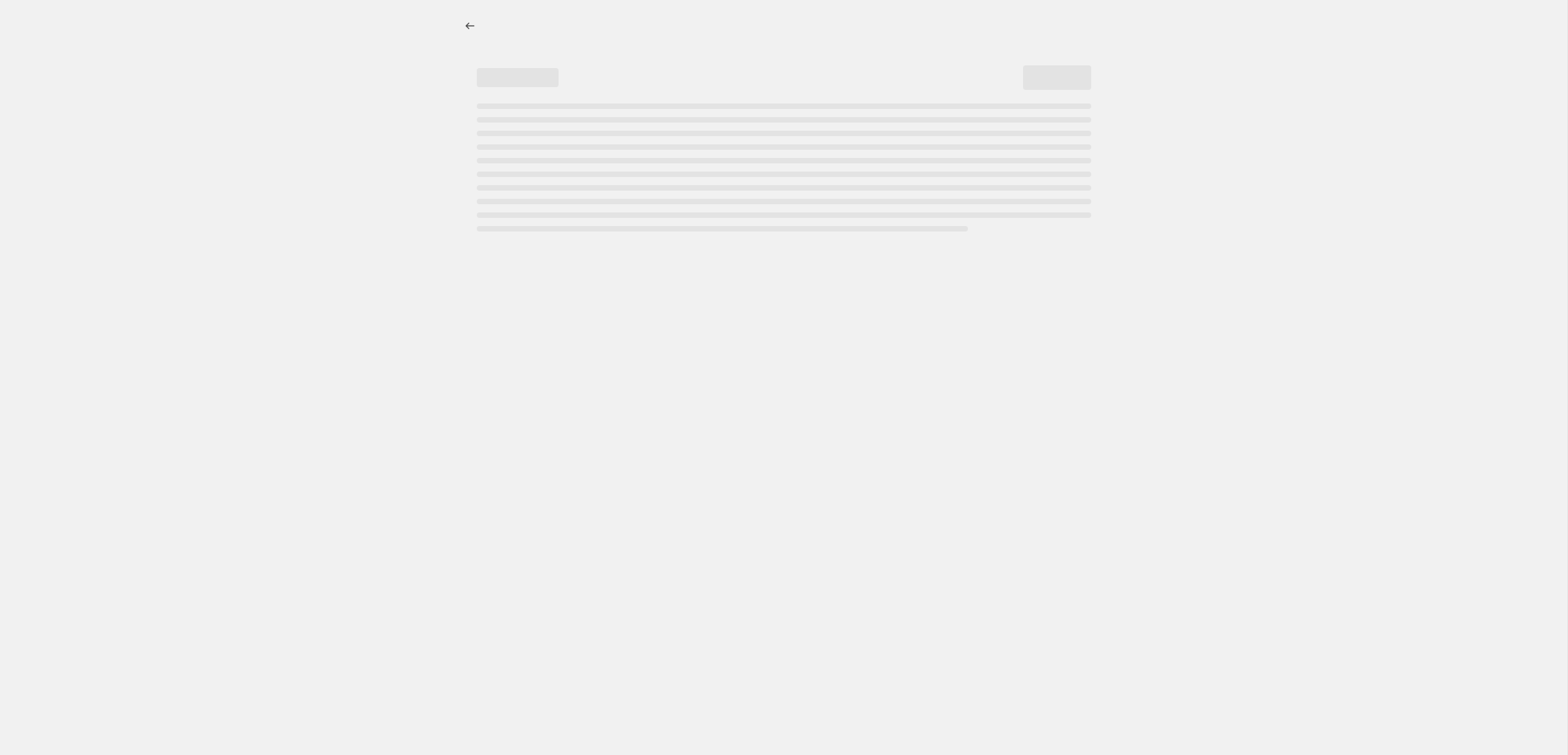
select select "percentage"
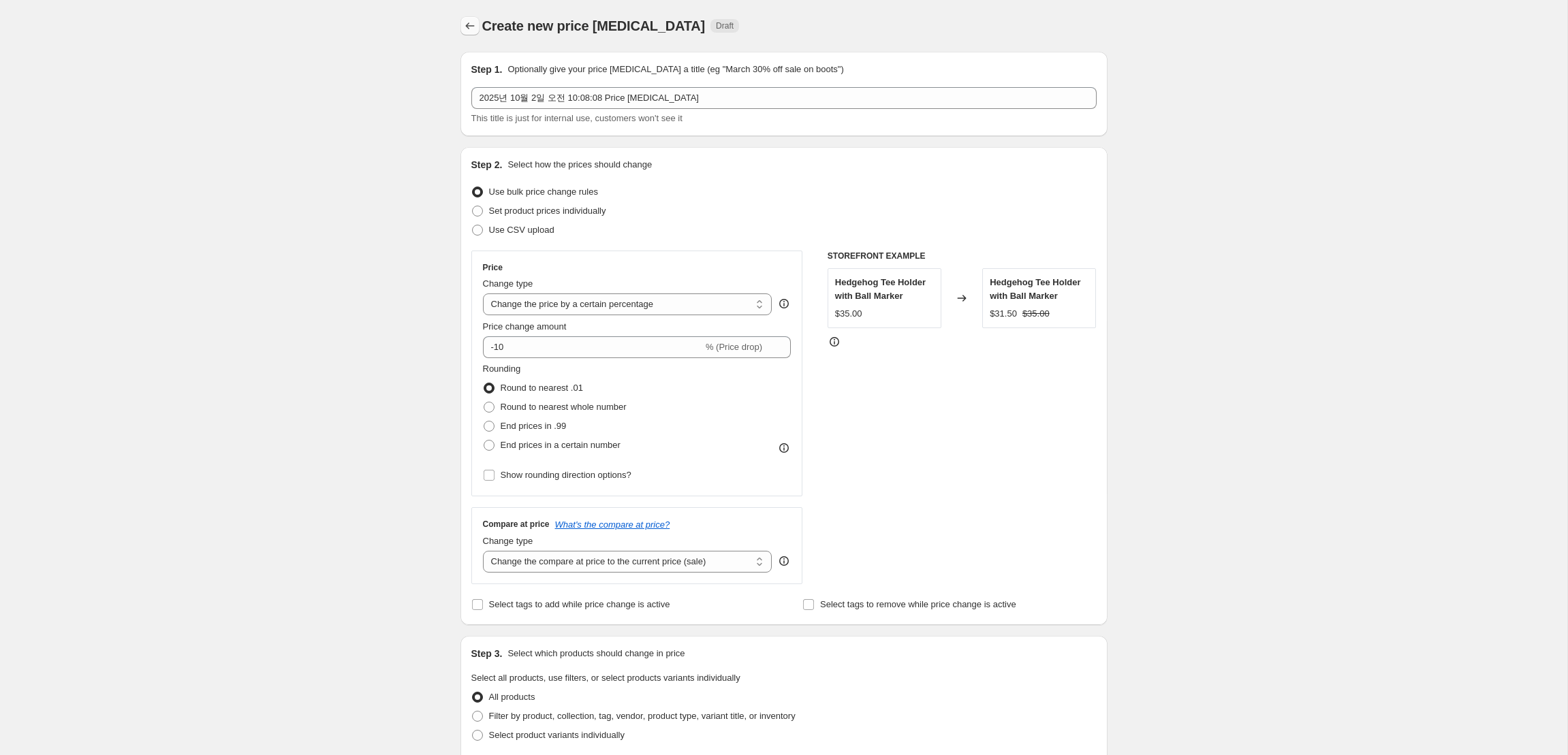
click at [468, 19] on icon "Price change jobs" at bounding box center [469, 26] width 13 height 13
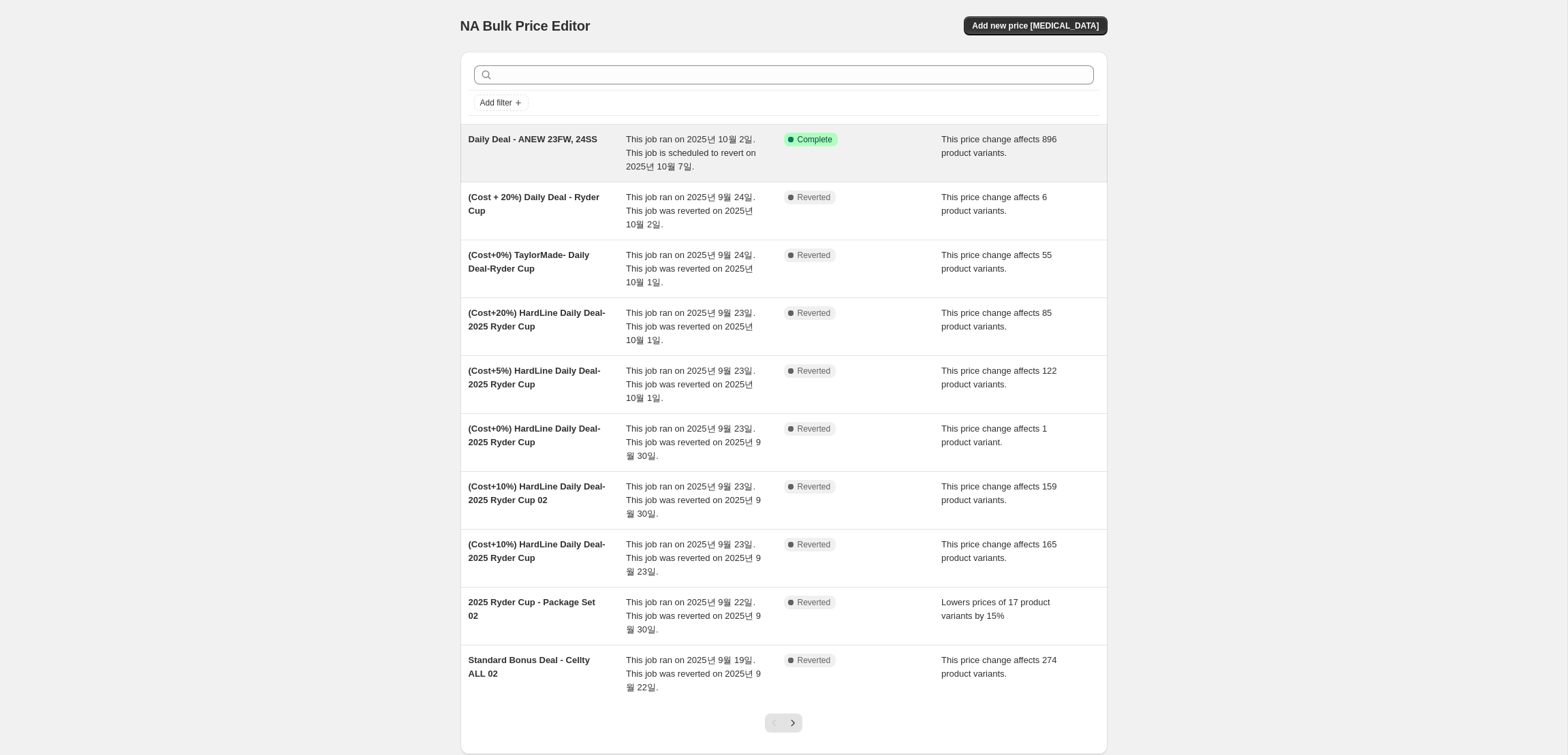
click at [717, 173] on div "This job ran on 2025년 10월 2일. This job is scheduled to revert on 2025년 10월 7일." at bounding box center [705, 153] width 158 height 41
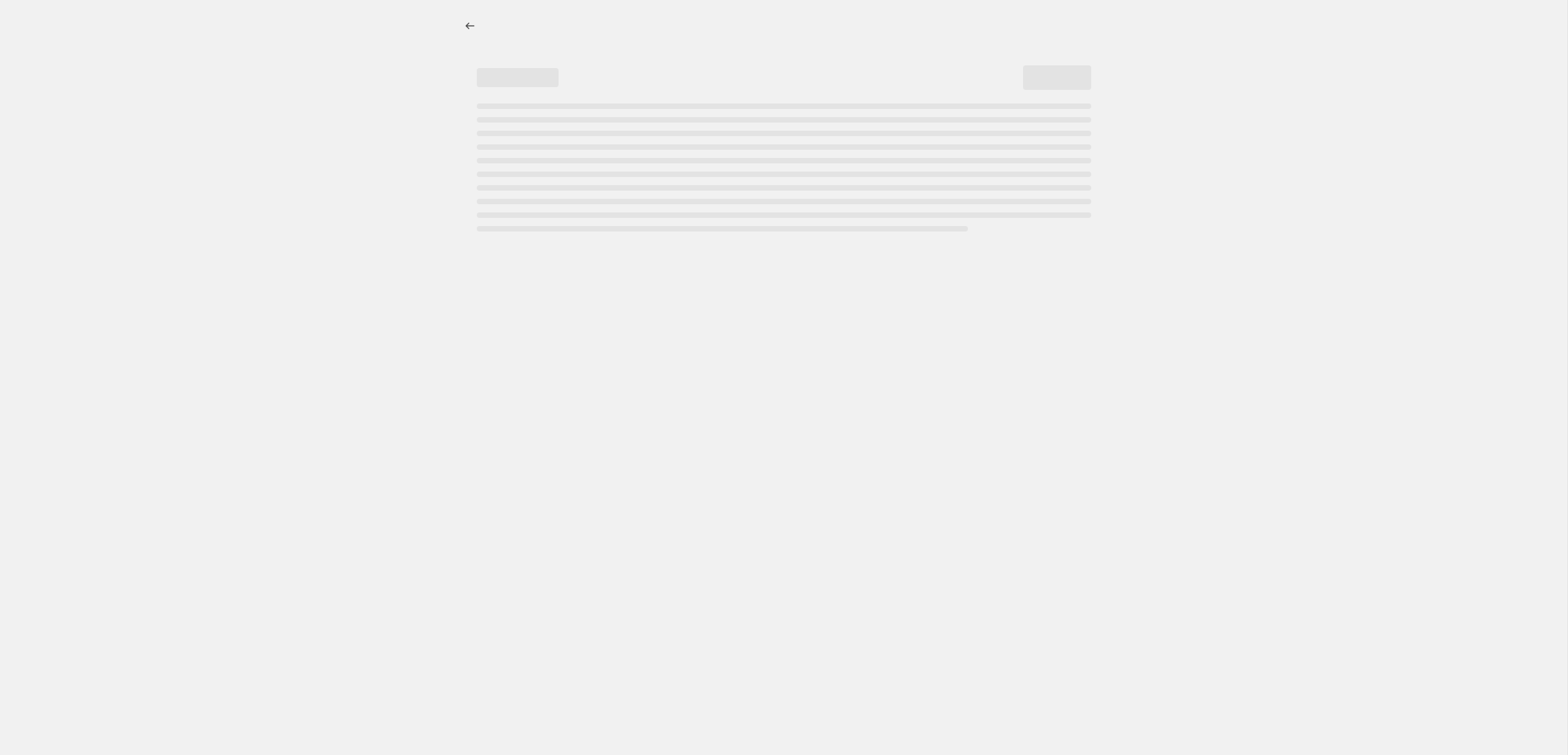
select select "margin"
select select "no_change"
select select "collection"
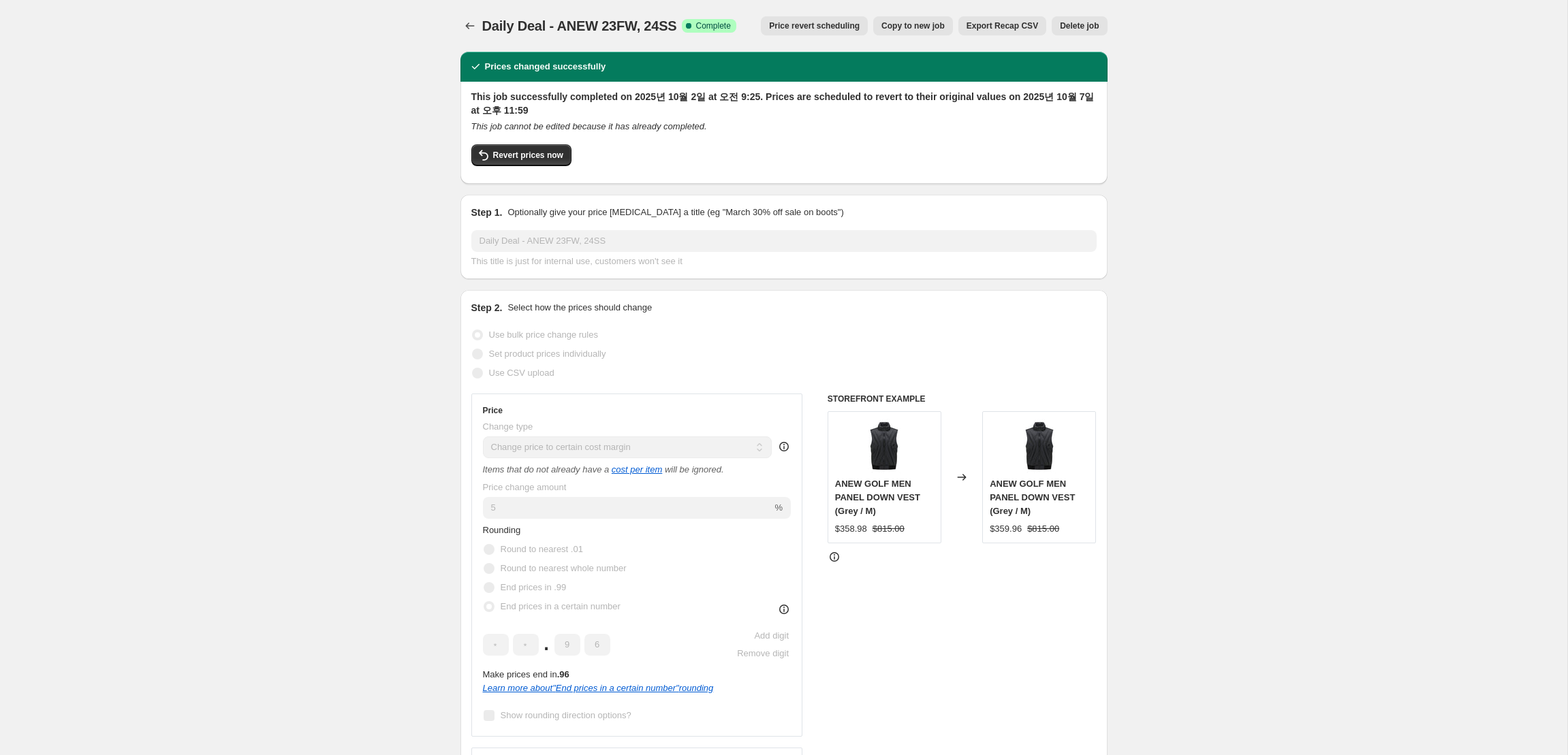
click at [898, 29] on span "Copy to new job" at bounding box center [913, 26] width 64 height 11
select select "margin"
select select "no_change"
select select "collection"
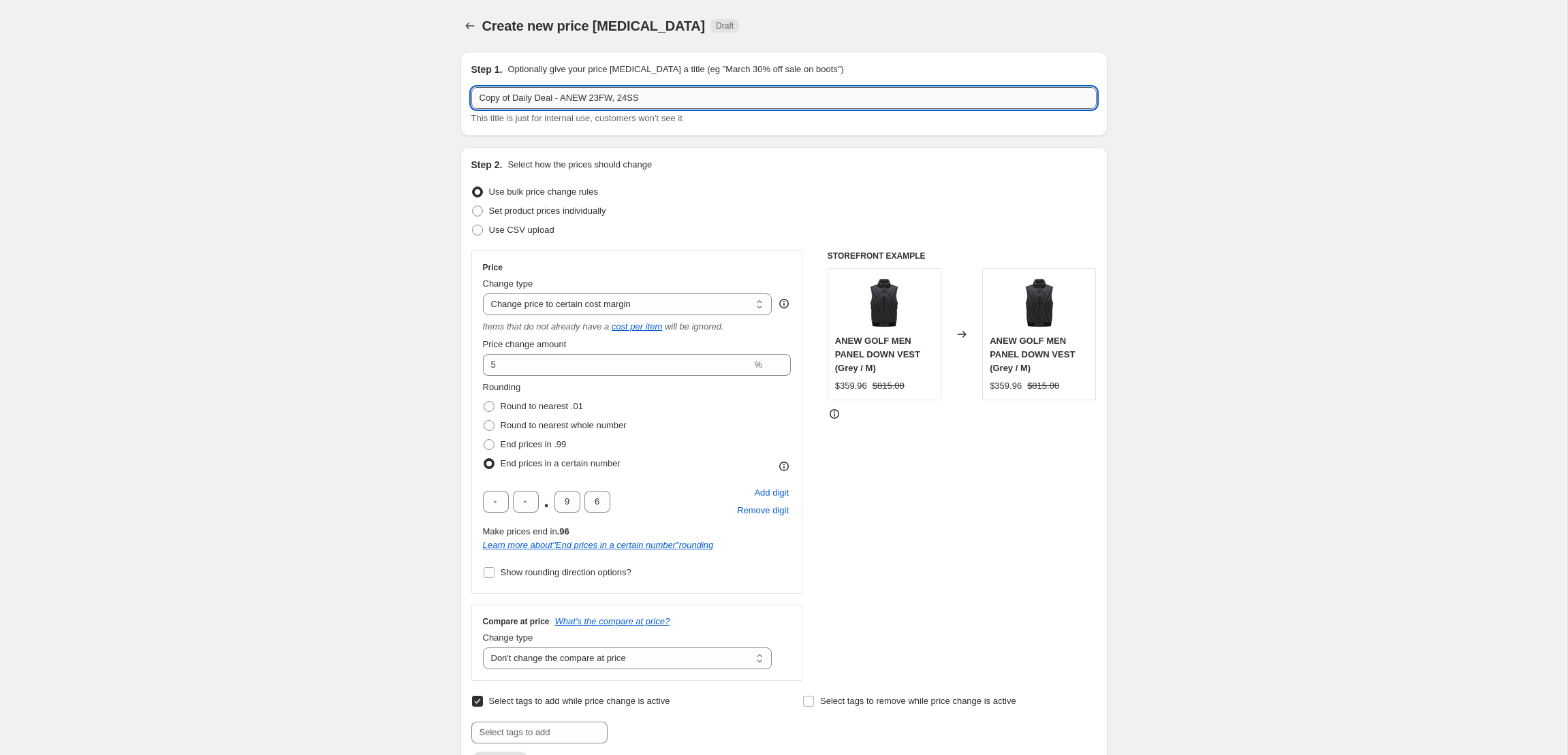
click at [656, 101] on input "Copy of Daily Deal - ANEW 23FW, 24SS" at bounding box center [784, 98] width 626 height 22
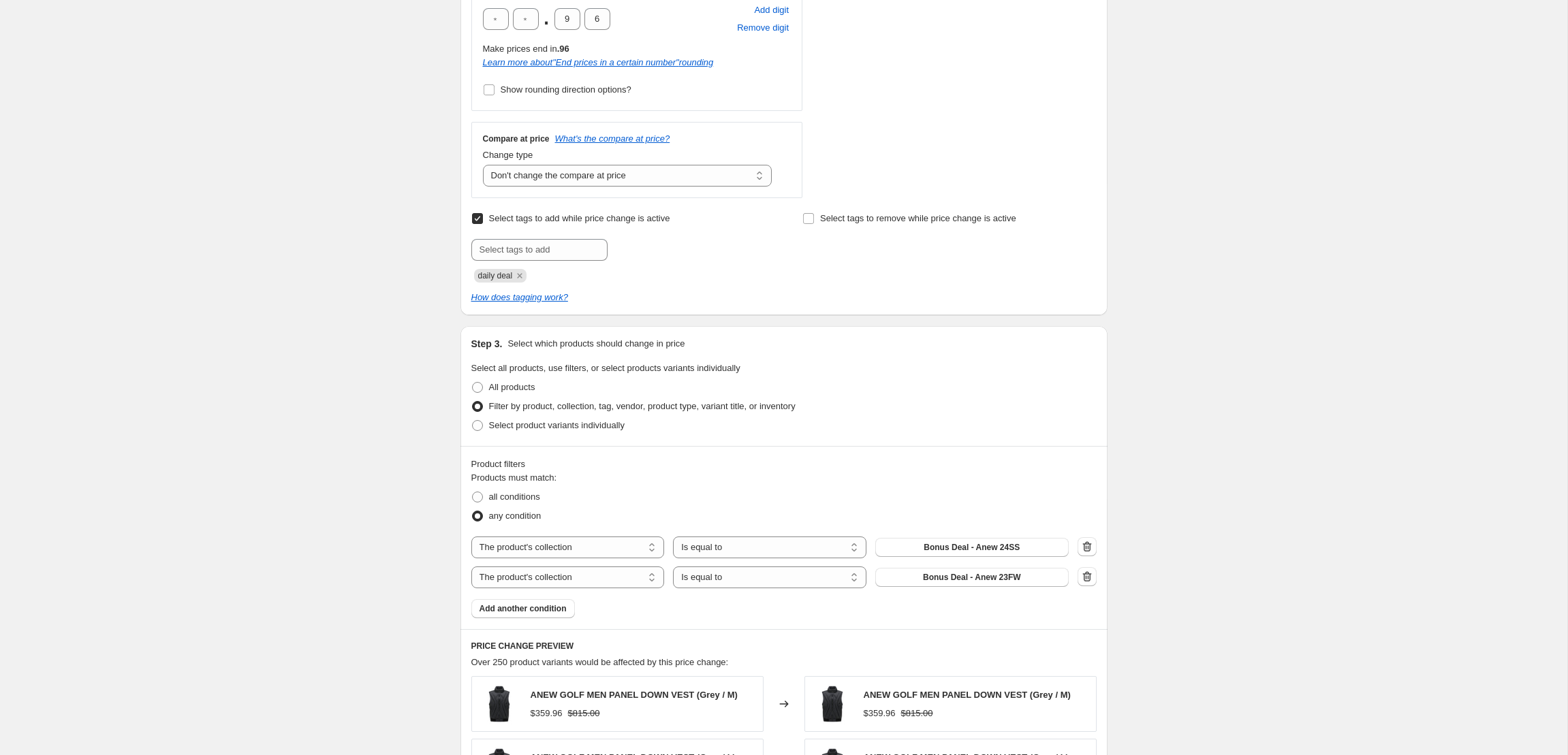
scroll to position [737, 0]
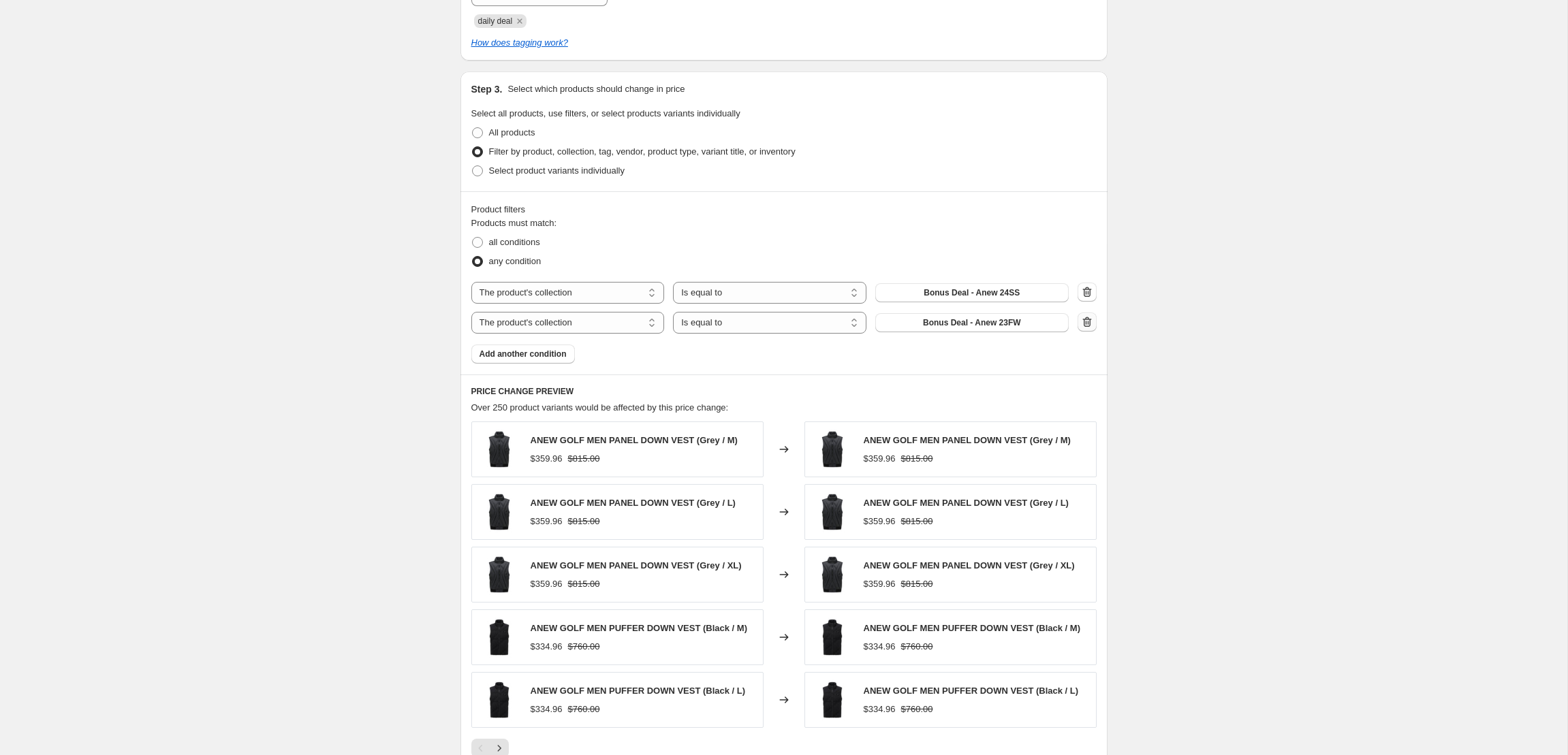
type input "Copy of Daily Deal - ANEW 24FW"
click at [1089, 326] on icon "button" at bounding box center [1087, 321] width 13 height 13
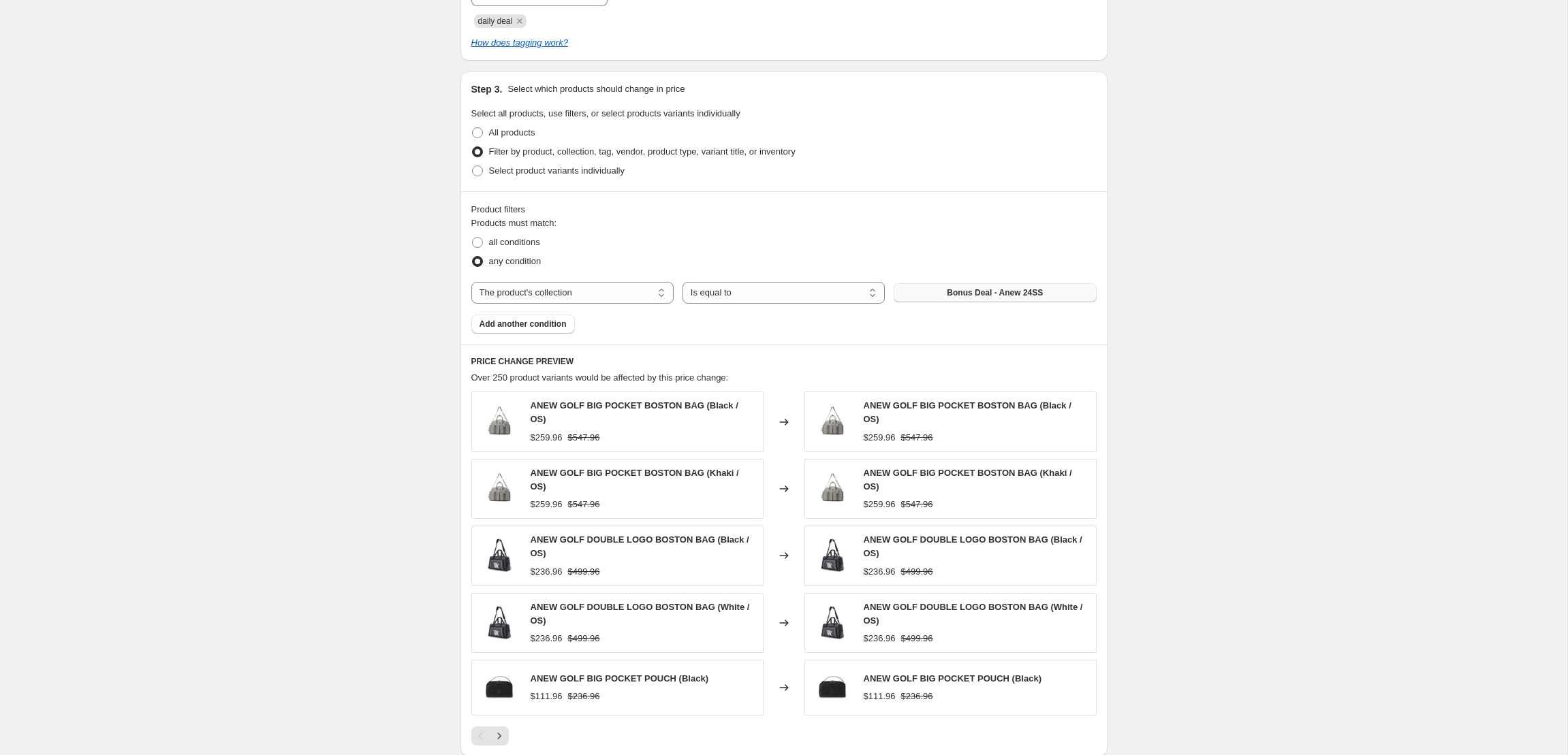
click at [994, 294] on span "Bonus Deal - Anew 24SS" at bounding box center [994, 293] width 96 height 11
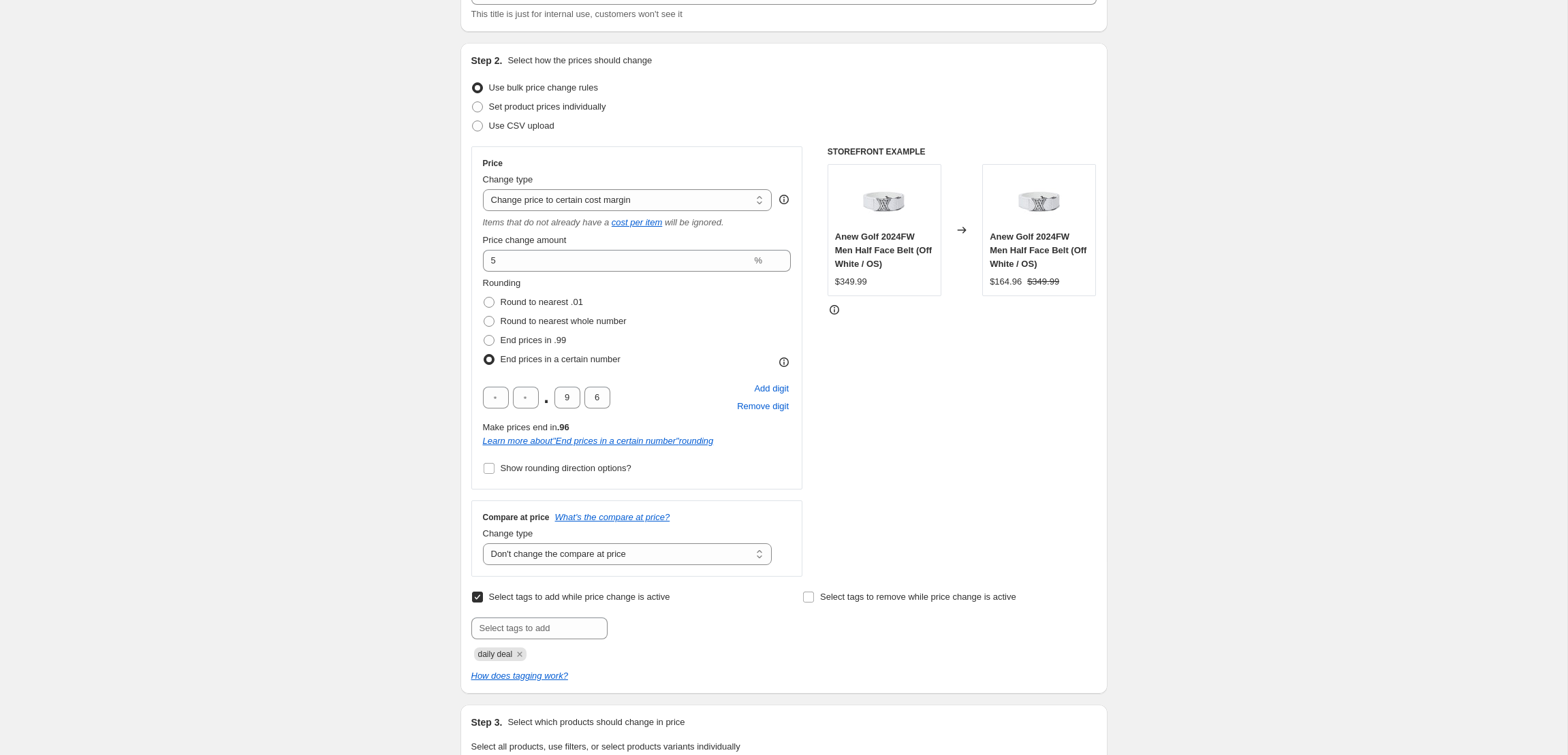
scroll to position [0, 0]
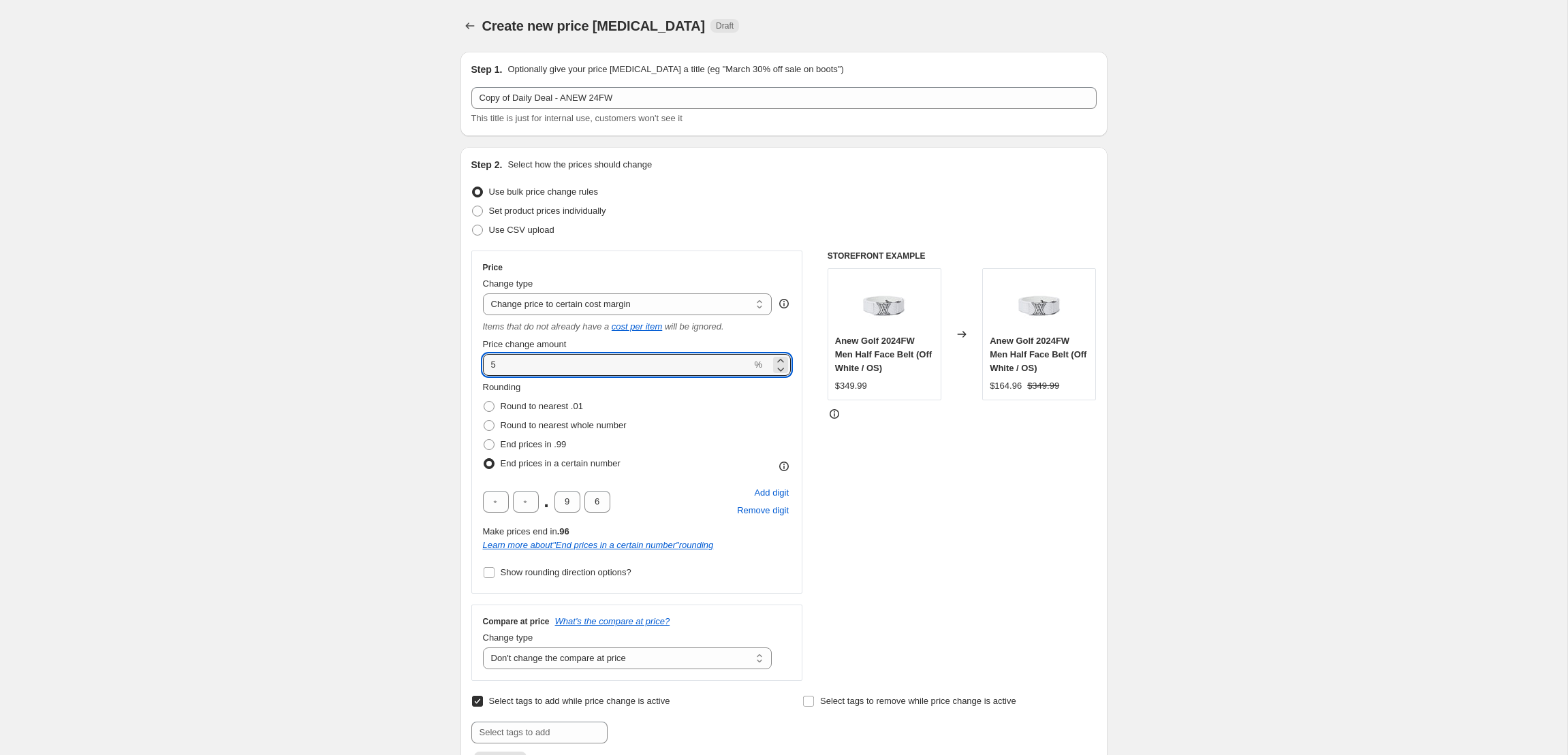
drag, startPoint x: 524, startPoint y: 366, endPoint x: 479, endPoint y: 361, distance: 45.3
click at [479, 360] on div "Price Change type Change the price to a certain amount Change the price by a ce…" at bounding box center [637, 422] width 332 height 343
type input "10"
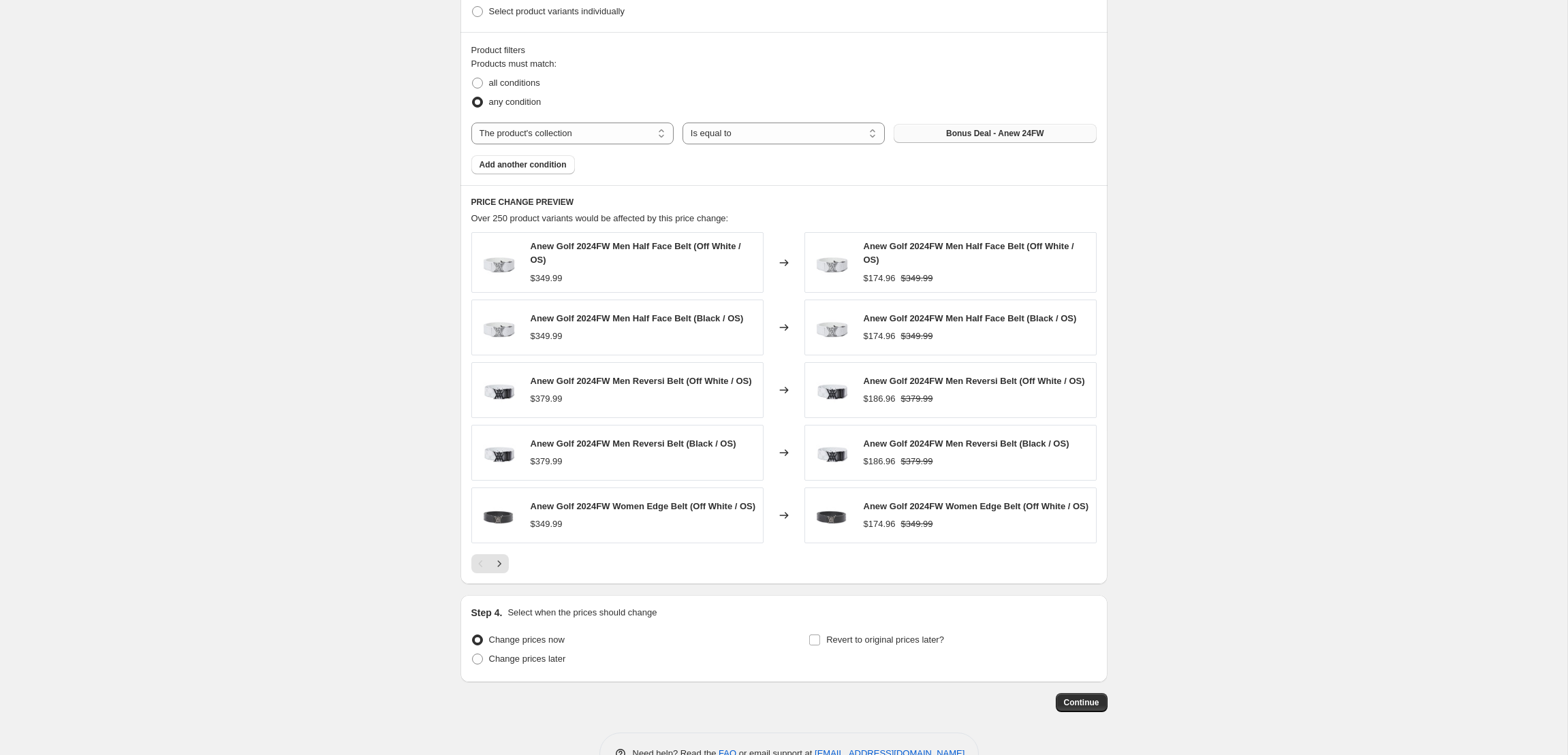
scroll to position [928, 0]
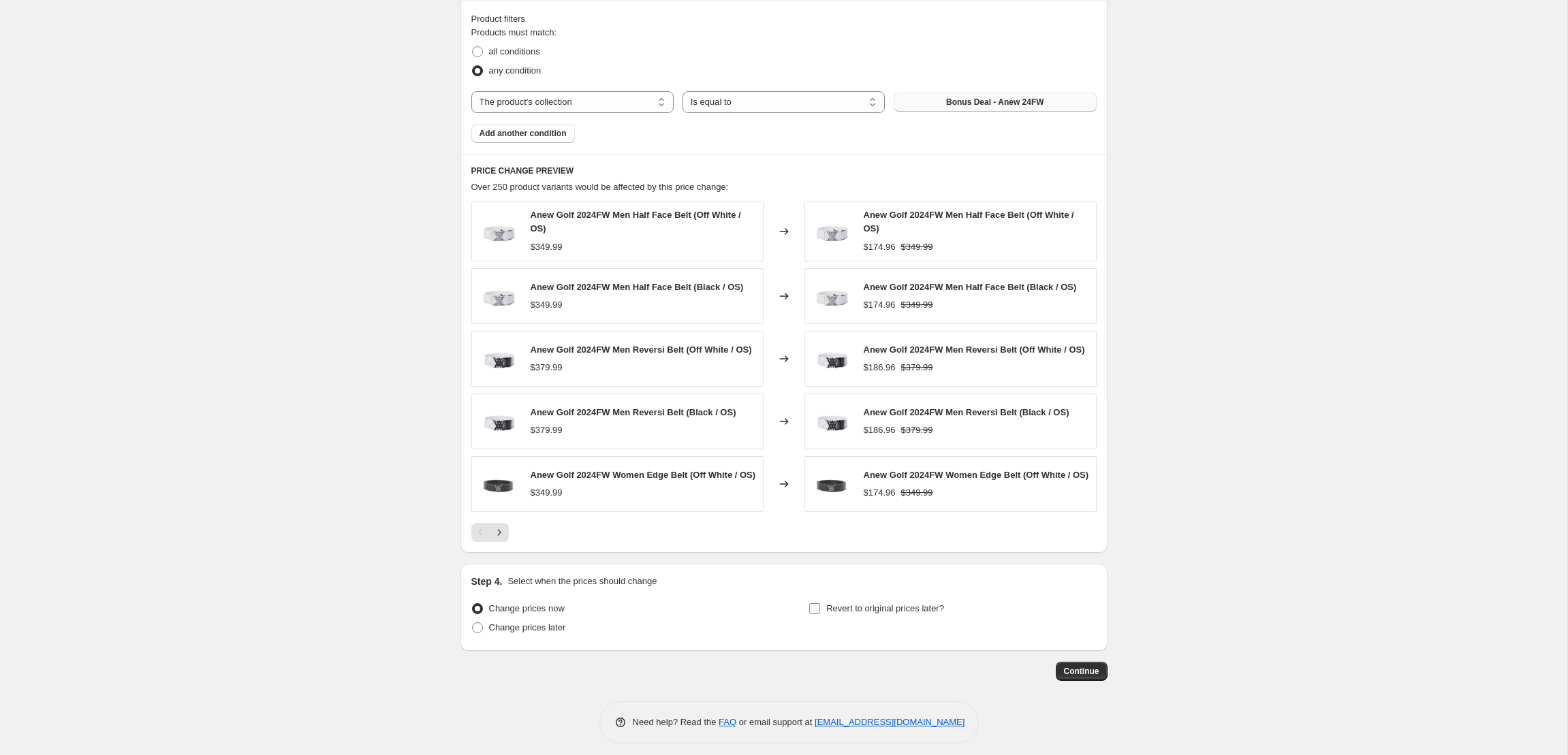
click at [817, 614] on input "Revert to original prices later?" at bounding box center [814, 609] width 11 height 11
checkbox input "true"
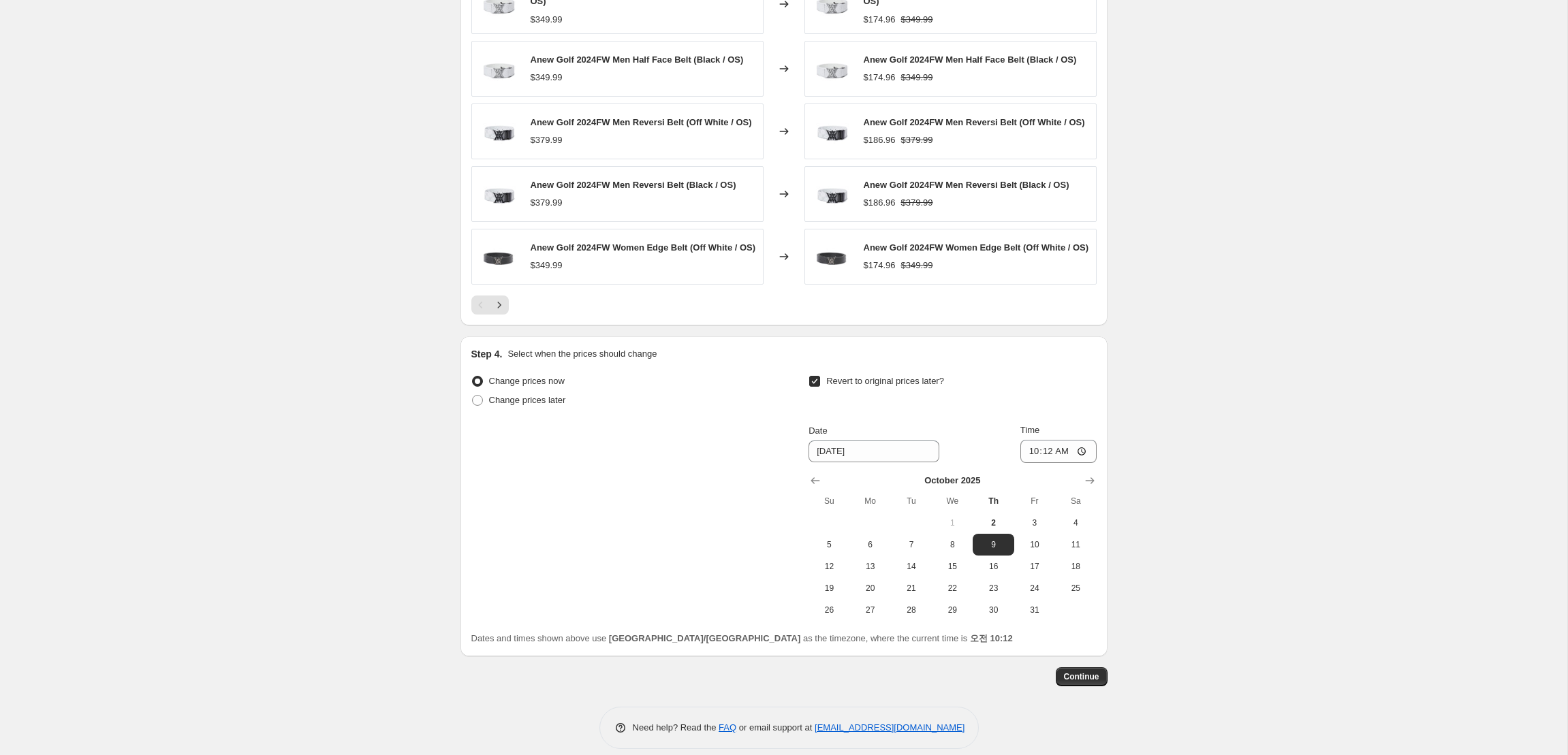
scroll to position [1179, 0]
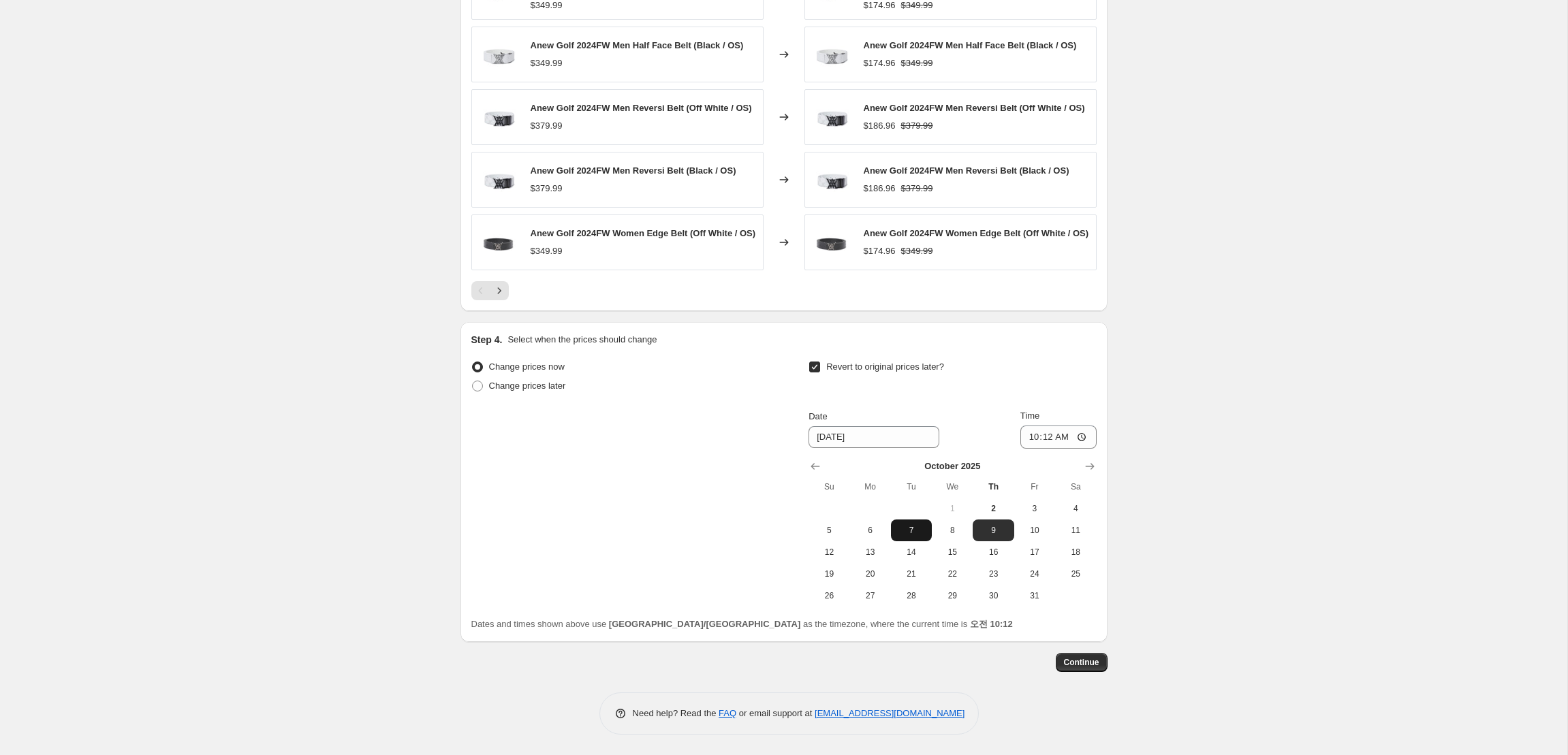
click at [919, 529] on span "7" at bounding box center [912, 530] width 30 height 11
type input "[DATE]"
click at [1083, 436] on input "10:12" at bounding box center [1059, 437] width 76 height 23
type input "23:55"
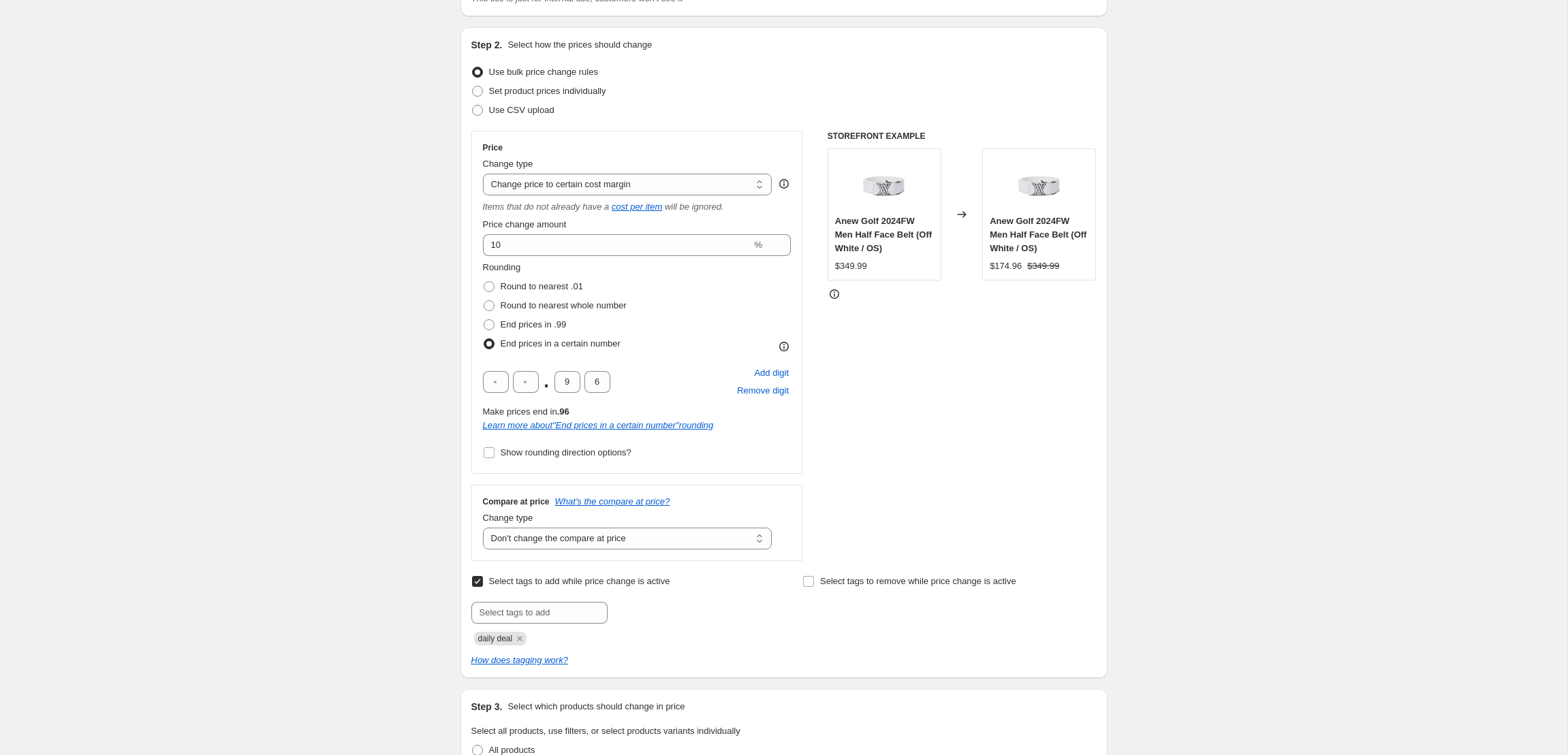
scroll to position [0, 0]
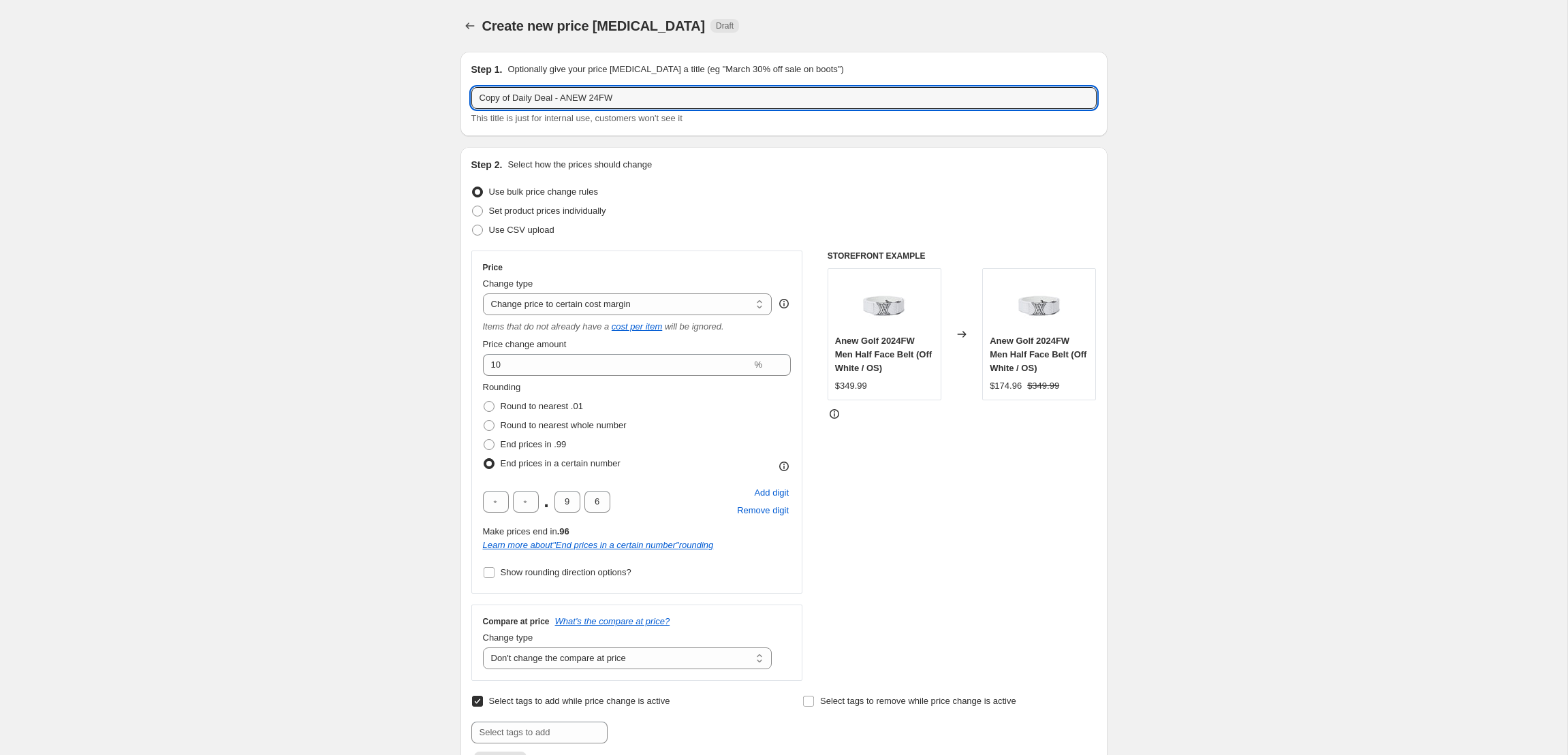
drag, startPoint x: 514, startPoint y: 100, endPoint x: 418, endPoint y: 90, distance: 96.5
type input "\Daily Deal - ANEW 24FW"
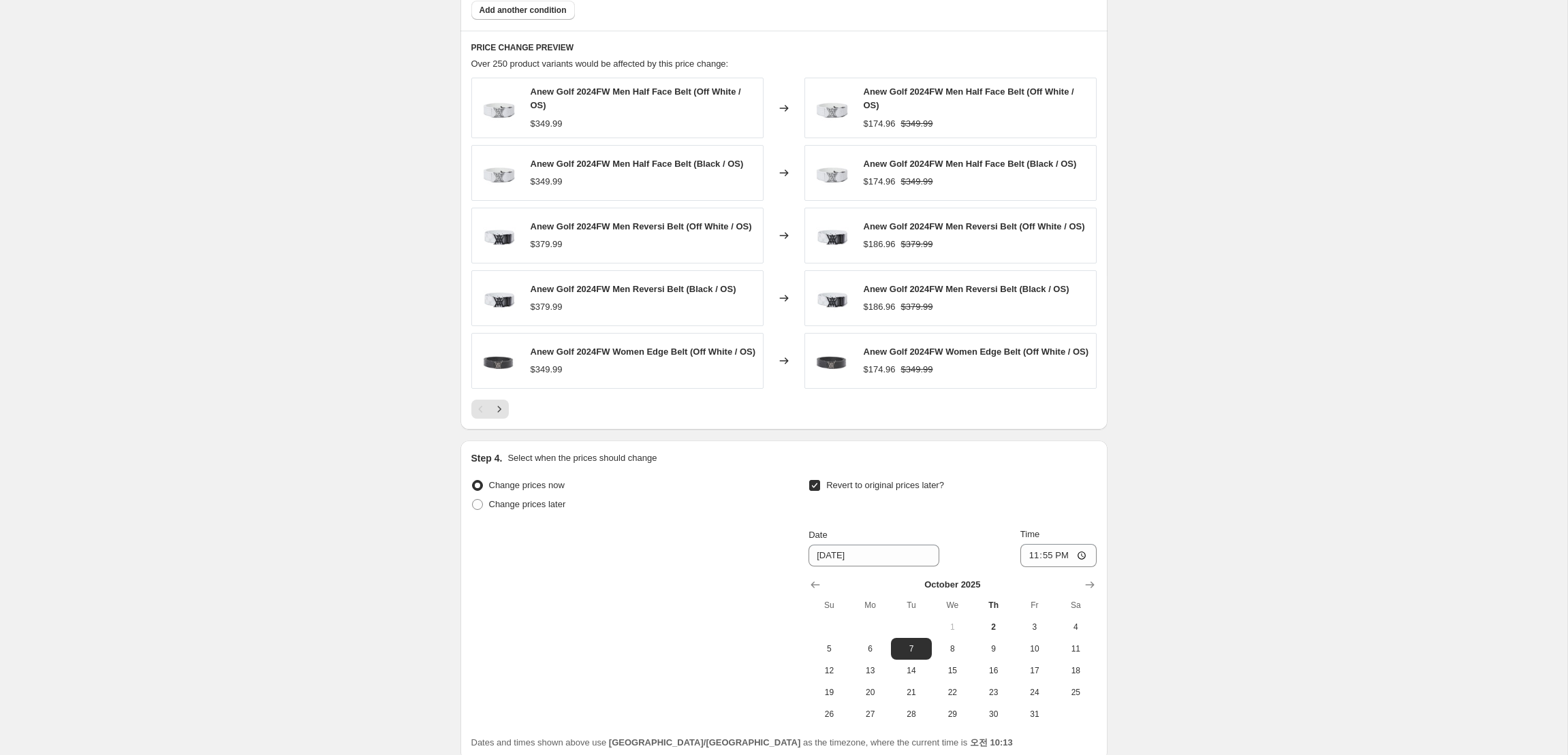
scroll to position [1121, 0]
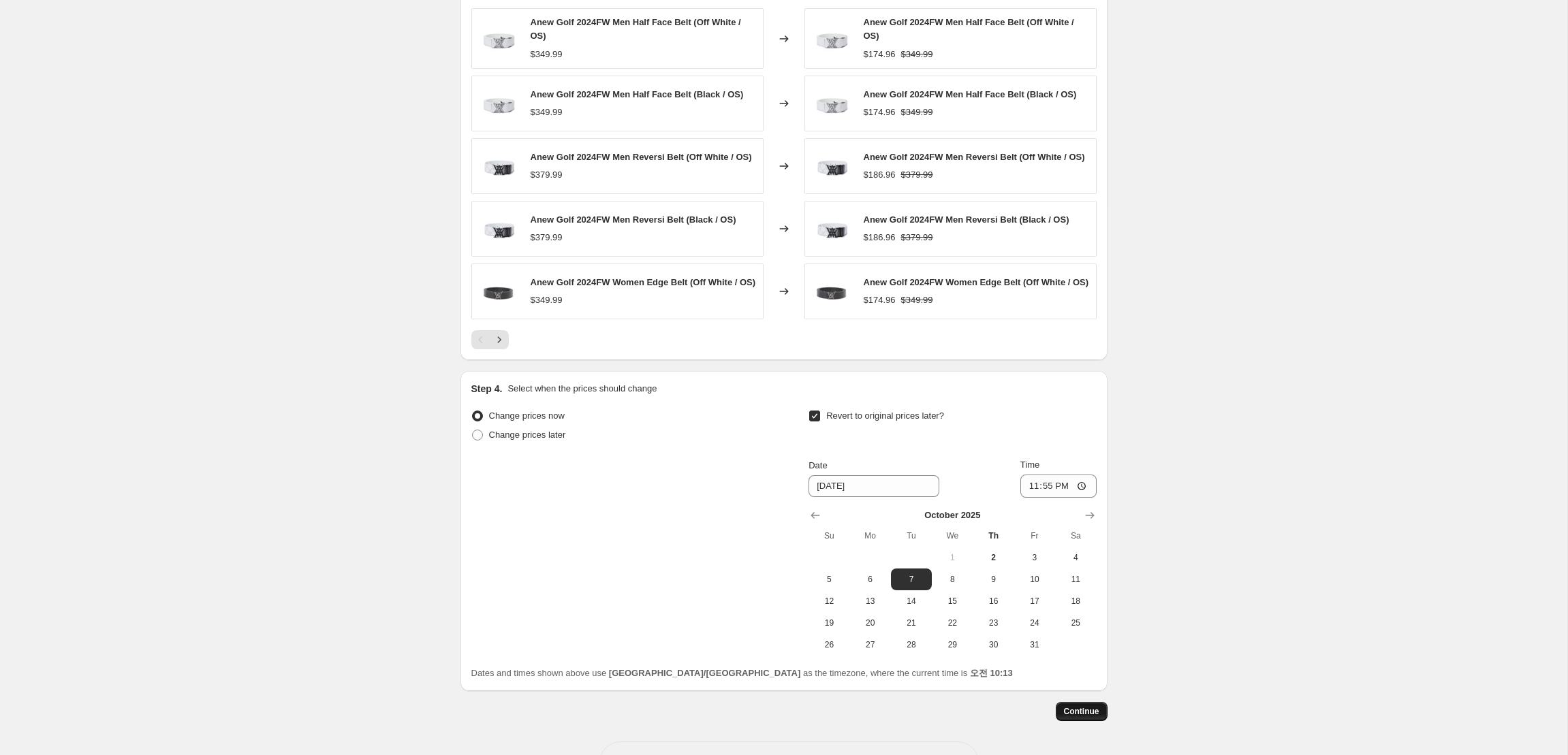
click at [1074, 717] on span "Continue" at bounding box center [1082, 712] width 35 height 11
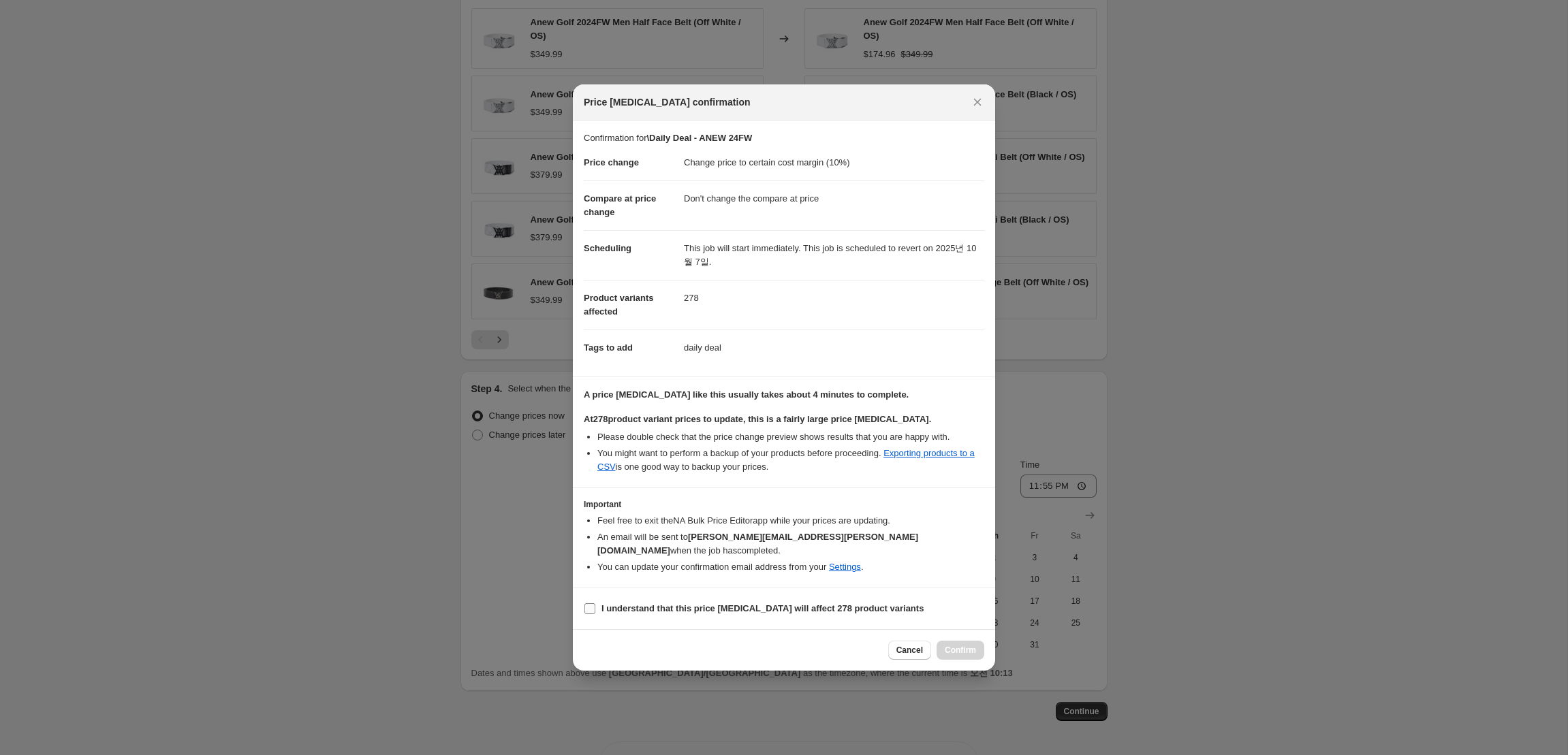
click at [732, 603] on b "I understand that this price change job will affect 278 product variants" at bounding box center [762, 609] width 322 height 11
click at [596, 603] on input "I understand that this price change job will affect 278 product variants" at bounding box center [589, 609] width 11 height 11
checkbox input "true"
click at [952, 647] on span "Confirm" at bounding box center [961, 650] width 32 height 11
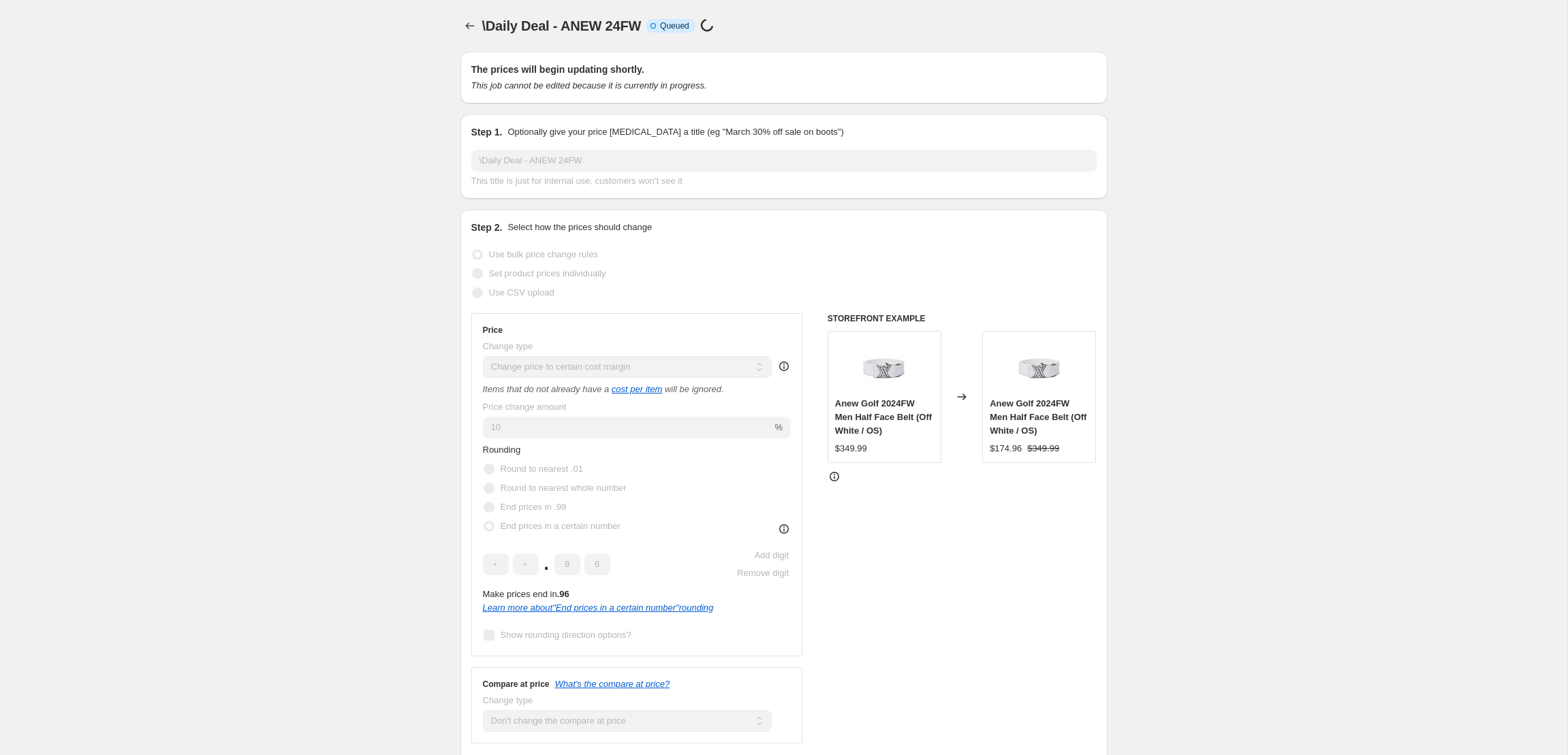
scroll to position [1121, 0]
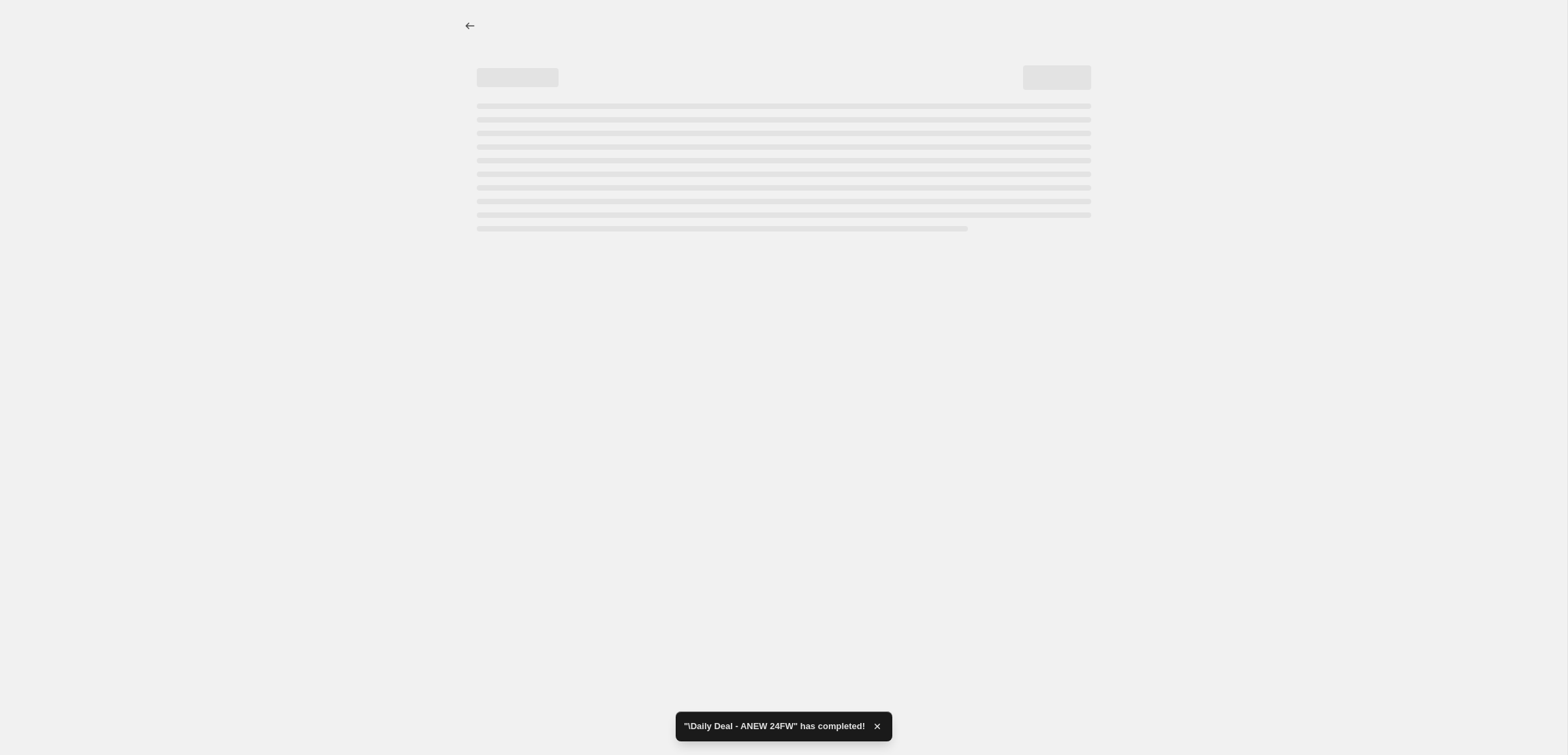
select select "margin"
select select "no_change"
select select "collection"
select select "percentage"
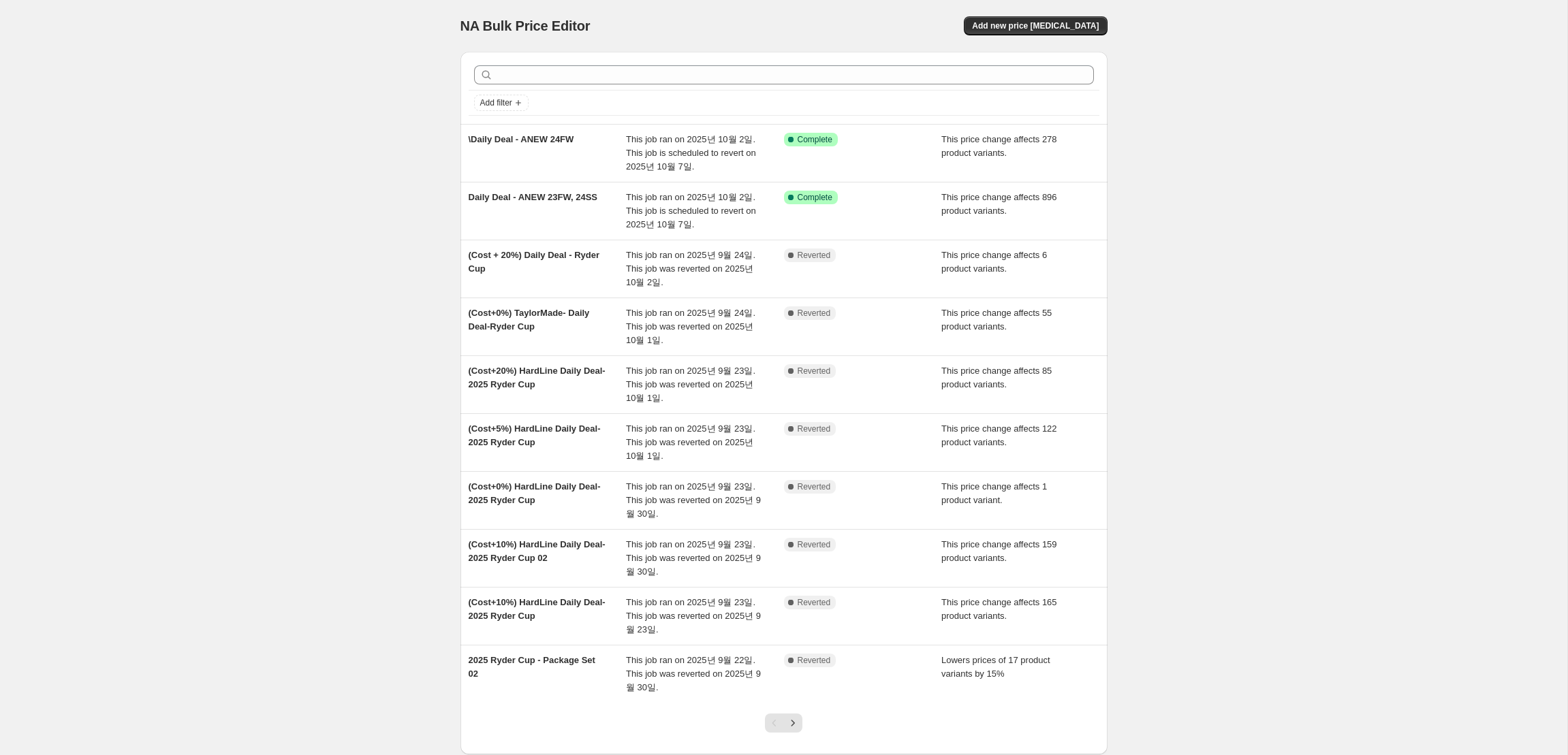
click at [370, 211] on div "NA Bulk Price Editor. This page is ready NA Bulk Price Editor Add new price [ME…" at bounding box center [784, 419] width 1568 height 838
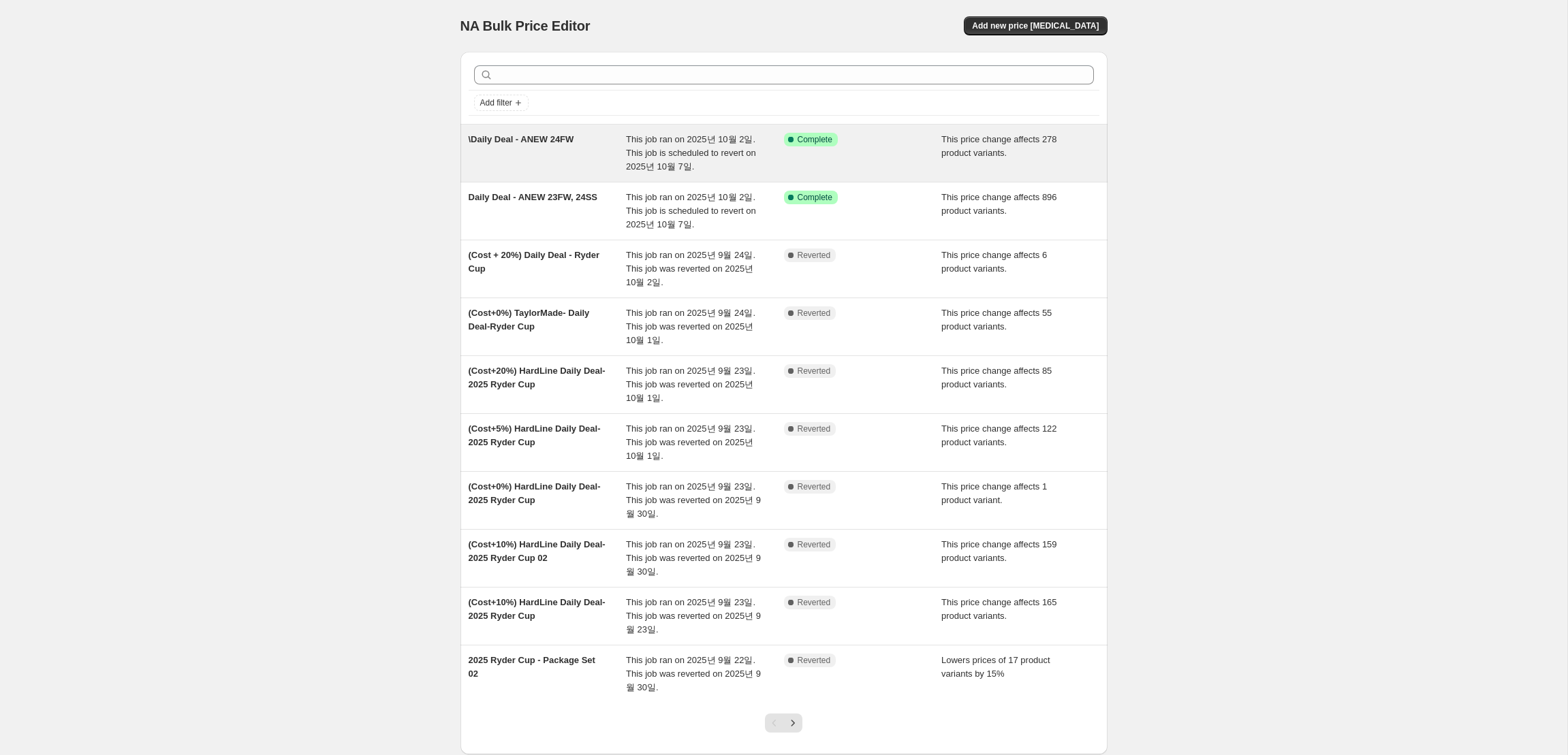
click at [574, 138] on span "\Daily Deal - ANEW 24FW" at bounding box center [521, 139] width 106 height 11
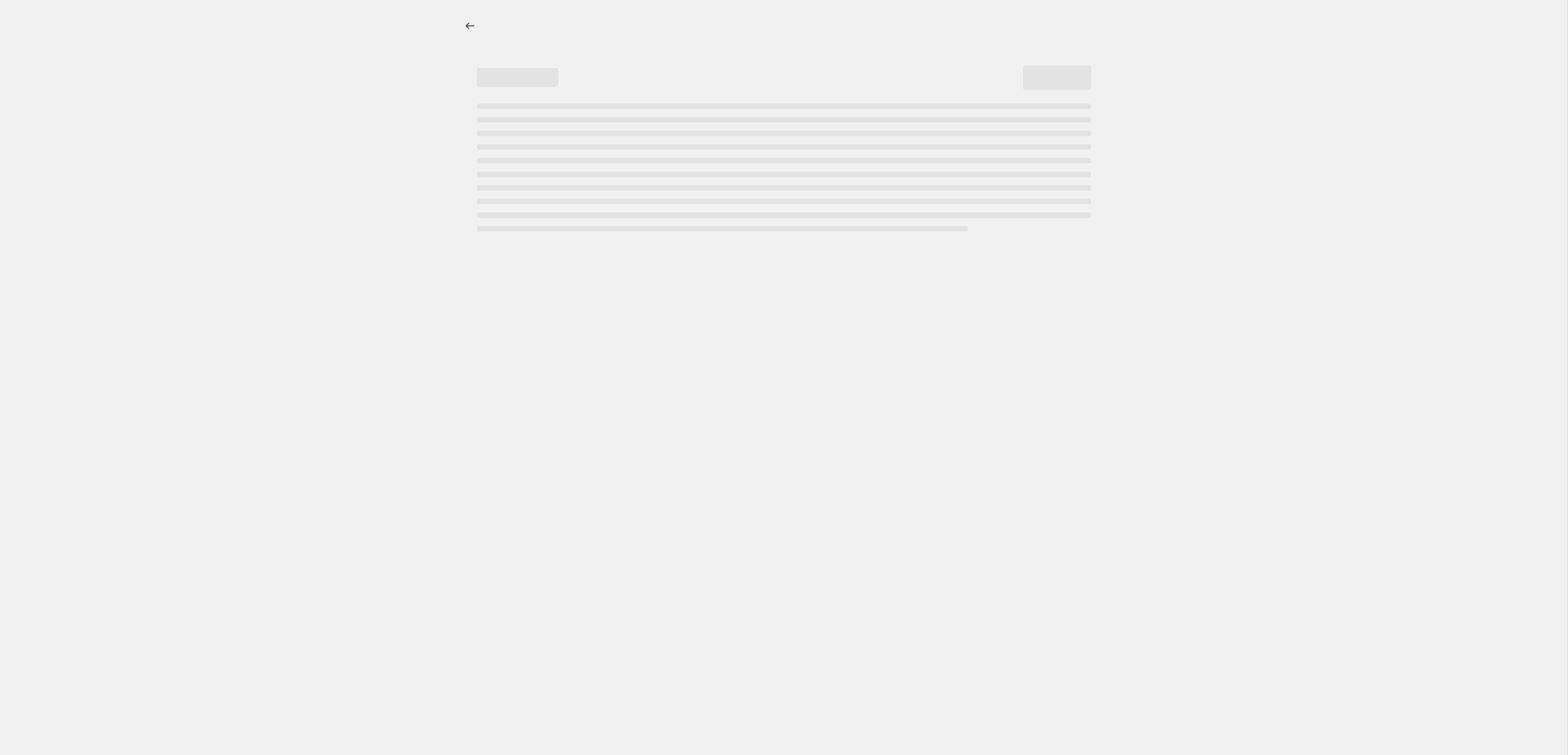
select select "margin"
select select "no_change"
select select "collection"
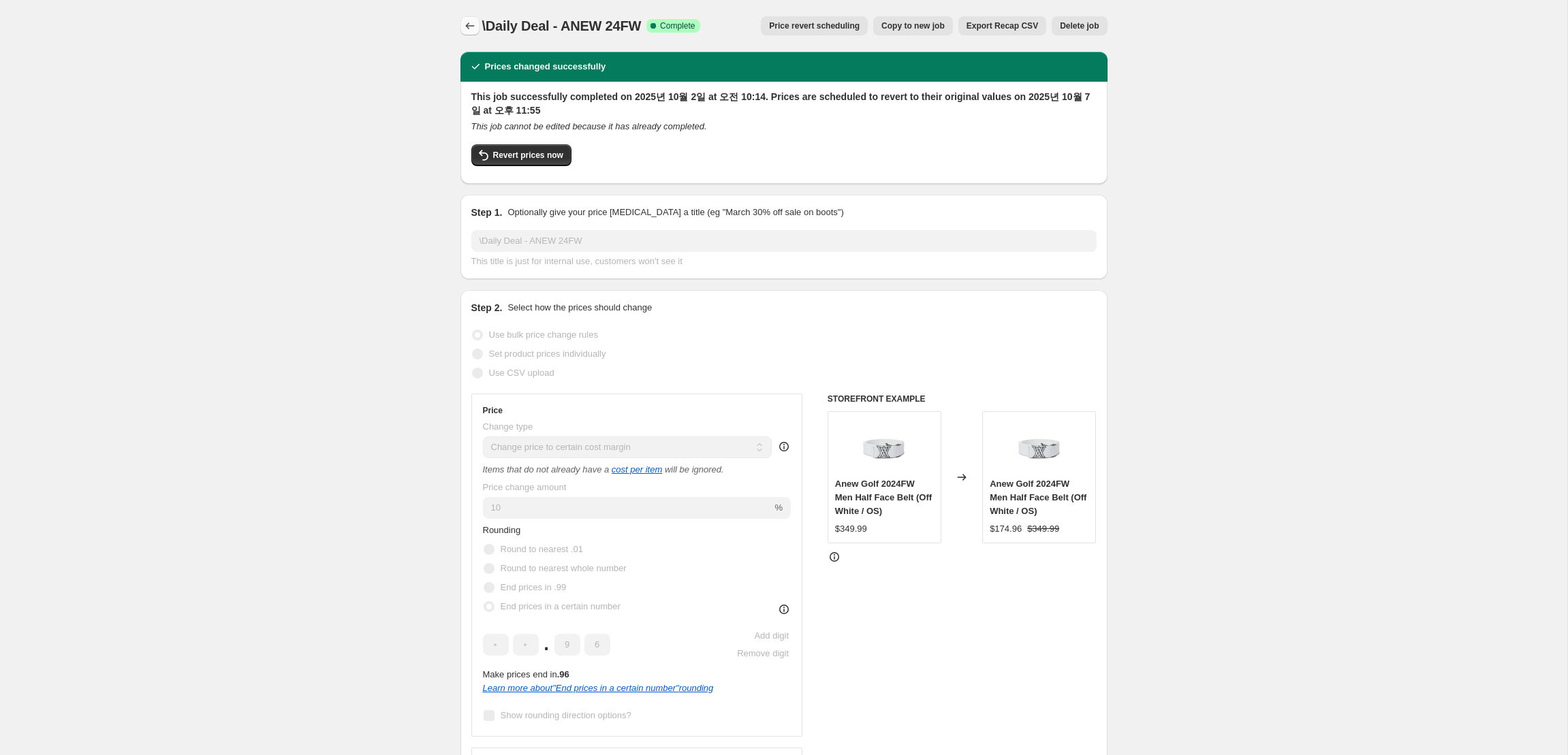
click at [469, 29] on icon "Price change jobs" at bounding box center [469, 26] width 13 height 13
